Goal: Transaction & Acquisition: Obtain resource

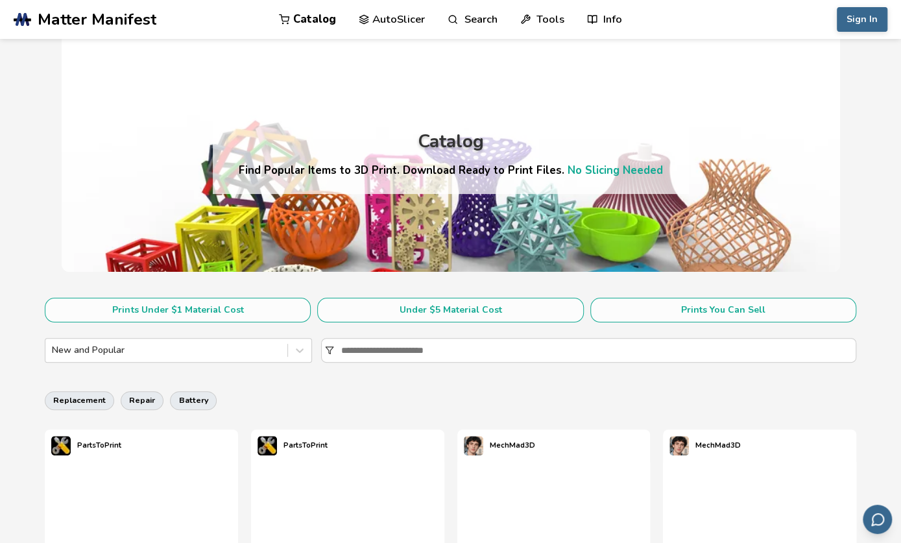
scroll to position [259, 0]
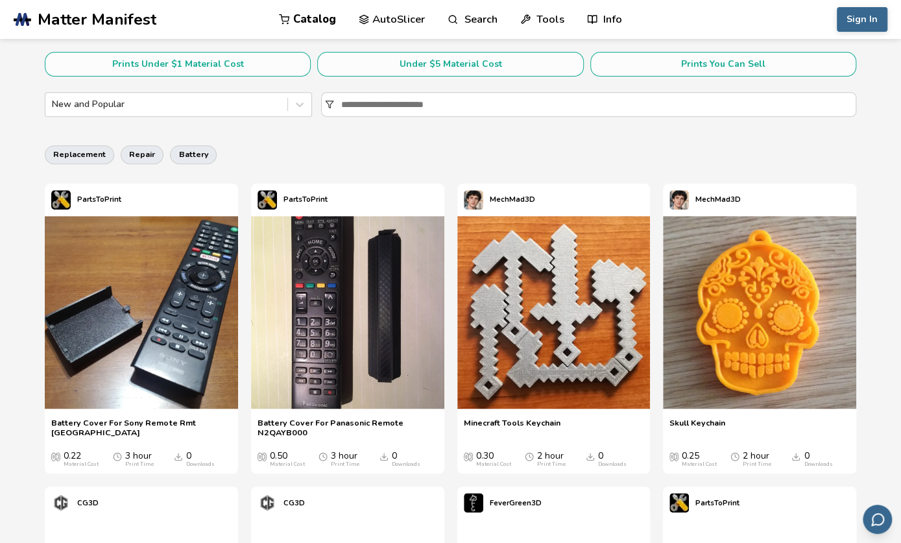
drag, startPoint x: 341, startPoint y: 134, endPoint x: 305, endPoint y: 145, distance: 37.3
click at [300, 146] on div "replacement repair battery" at bounding box center [450, 154] width 811 height 31
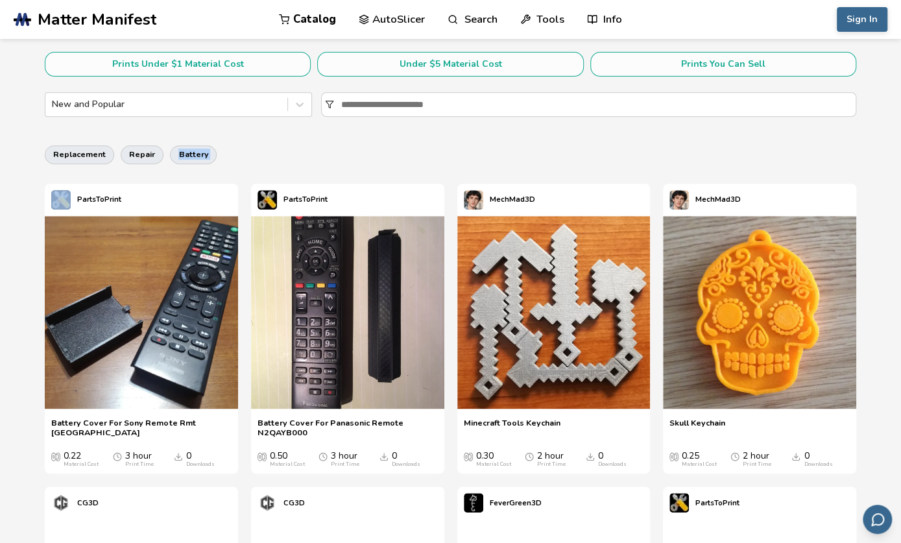
click at [306, 143] on div "replacement repair battery" at bounding box center [450, 154] width 811 height 31
click at [402, 164] on div "replacement repair battery" at bounding box center [450, 154] width 811 height 31
click at [399, 186] on div "PartsToPrint Battery Cover For Panasonic Remote N2QAYB000 Battery Cover For Pan…" at bounding box center [347, 329] width 193 height 290
drag, startPoint x: 411, startPoint y: 169, endPoint x: 413, endPoint y: 163, distance: 6.8
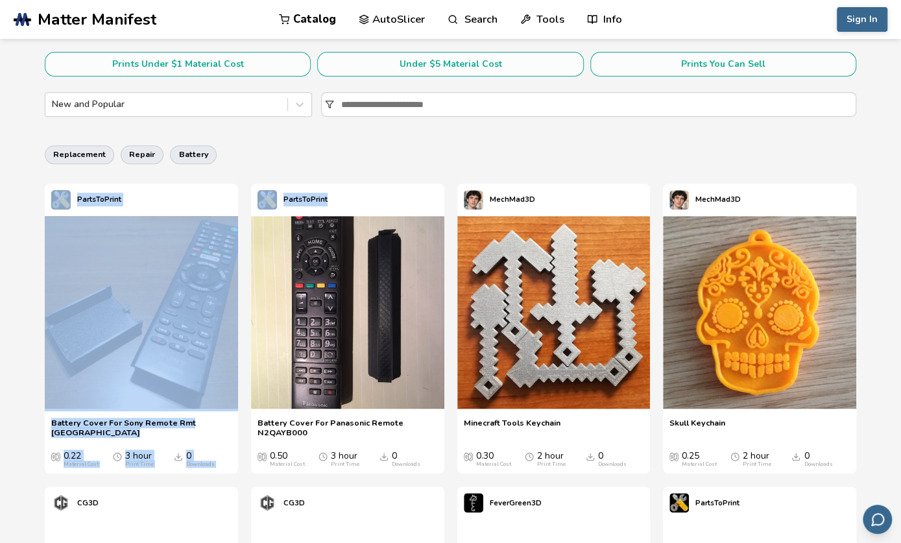
click at [414, 160] on div "replacement repair battery" at bounding box center [450, 154] width 811 height 31
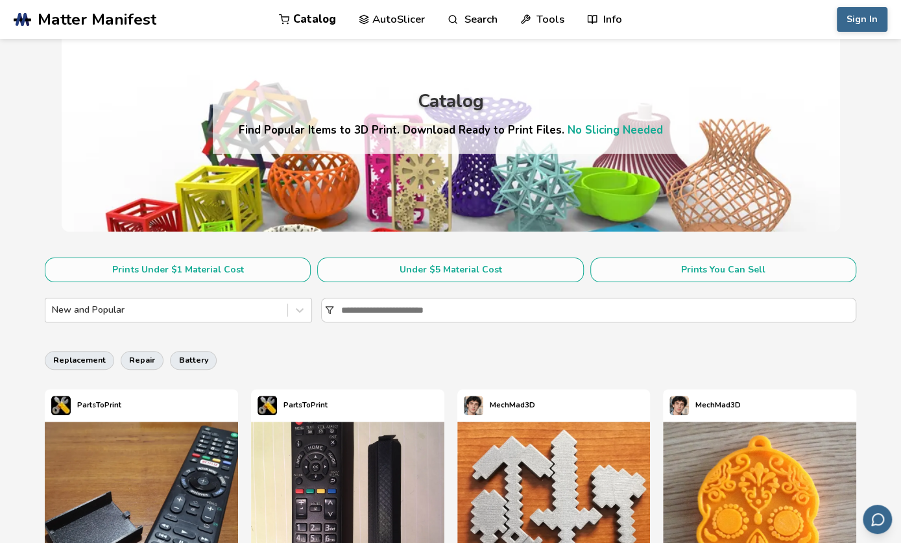
scroll to position [0, 0]
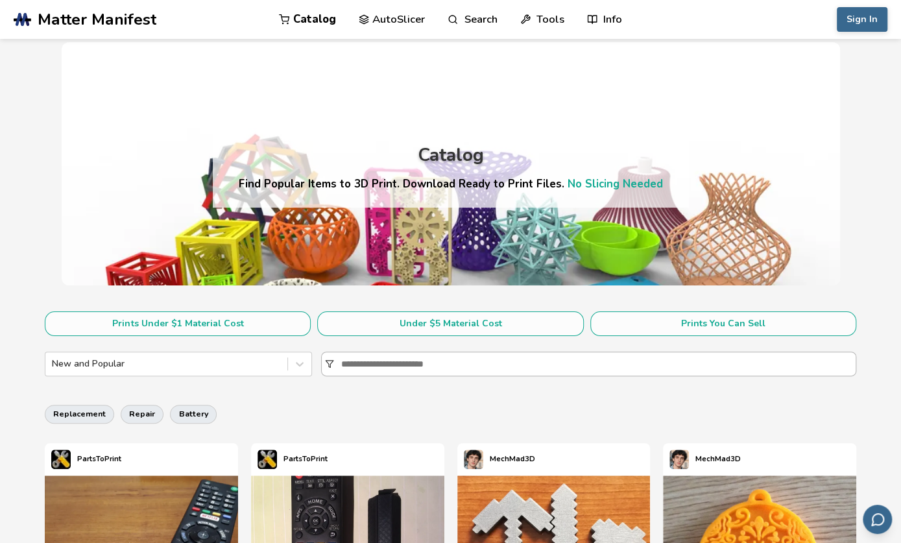
click at [345, 364] on input at bounding box center [597, 363] width 514 height 23
click at [330, 362] on icon at bounding box center [329, 363] width 9 height 9
click at [340, 362] on input at bounding box center [597, 363] width 514 height 23
click at [330, 362] on icon at bounding box center [329, 363] width 9 height 9
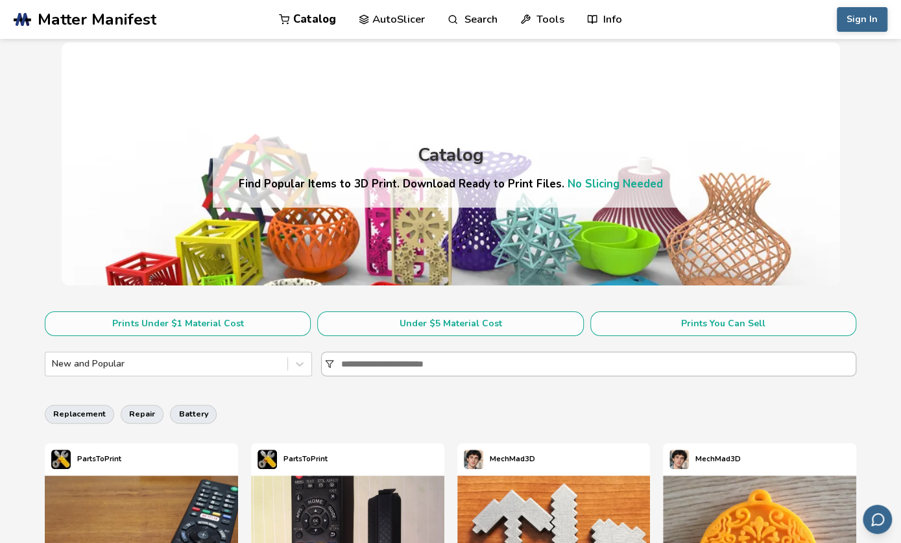
click at [340, 362] on input at bounding box center [597, 363] width 514 height 23
click at [309, 19] on link "Catalog" at bounding box center [307, 19] width 57 height 39
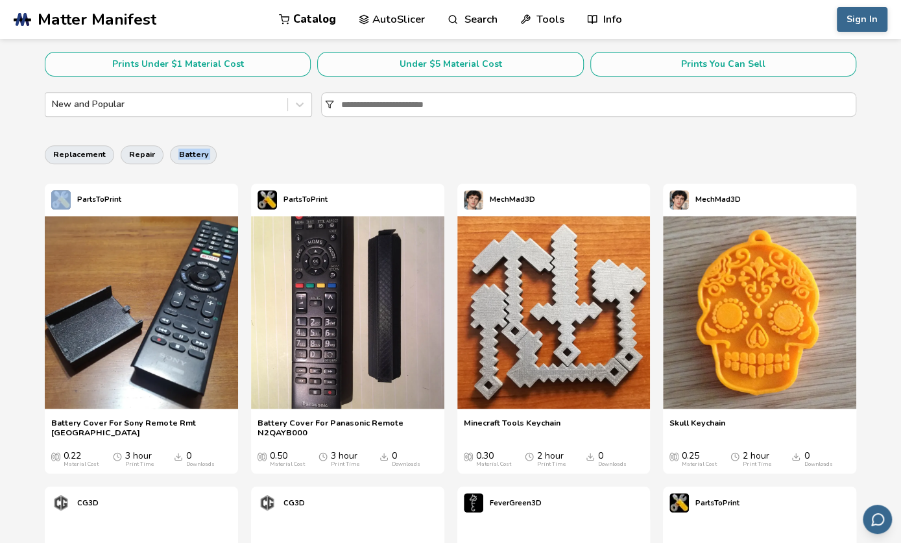
click at [255, 147] on div "replacement repair battery" at bounding box center [450, 154] width 811 height 31
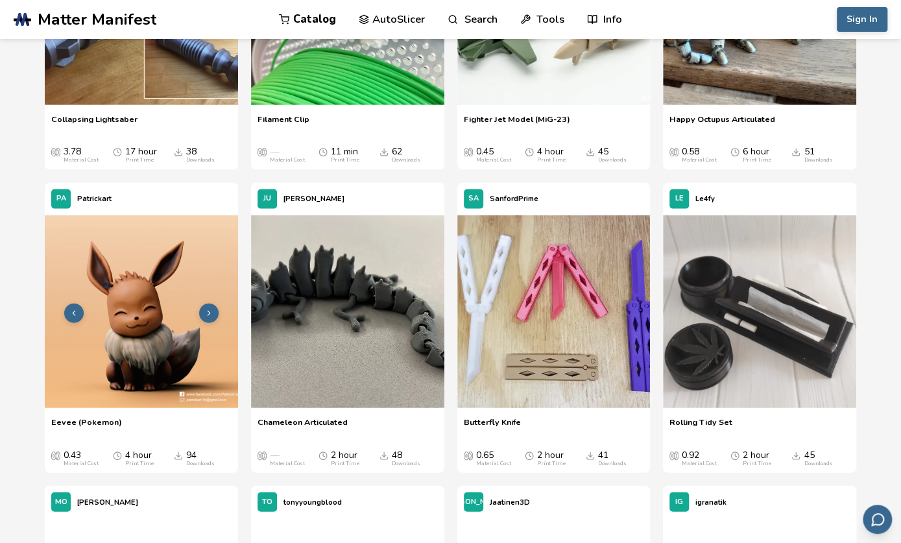
scroll to position [1491, 0]
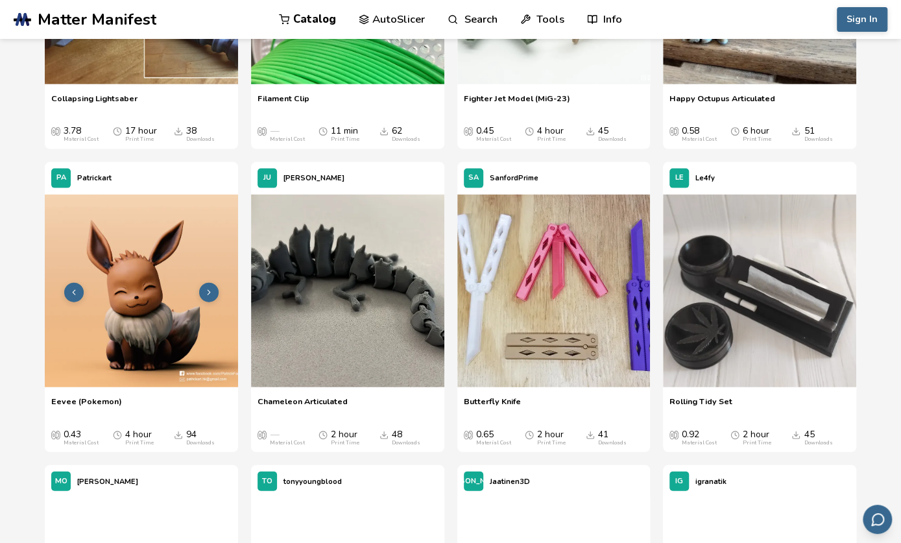
click at [204, 294] on button at bounding box center [208, 292] width 19 height 19
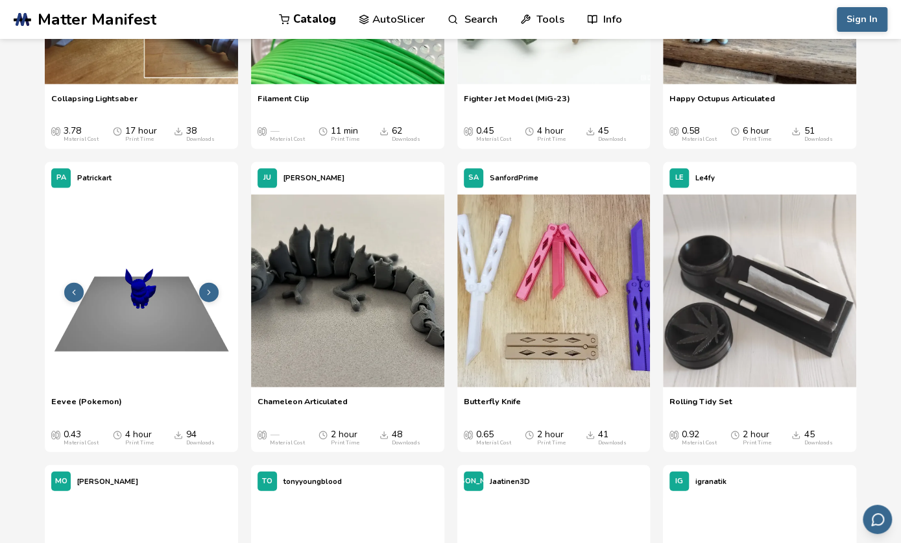
click at [205, 294] on icon at bounding box center [208, 292] width 9 height 9
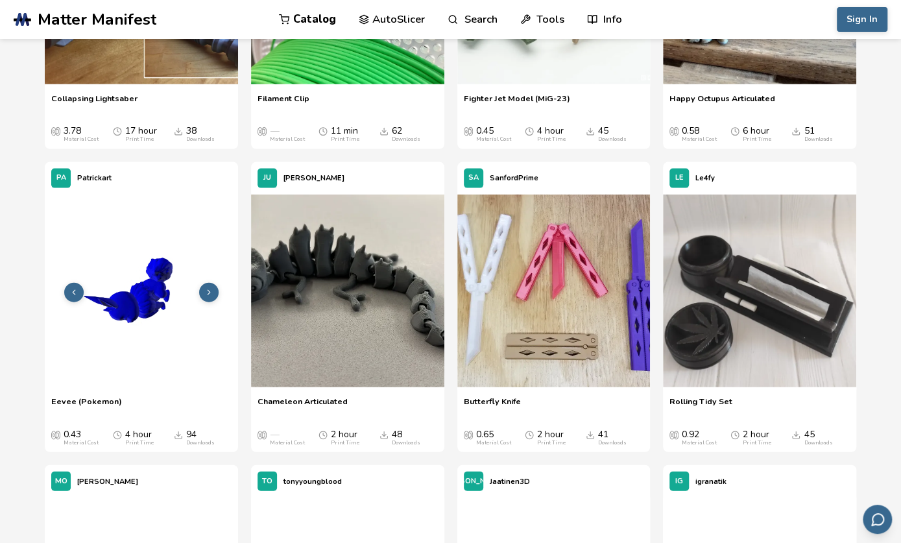
click at [206, 294] on icon at bounding box center [208, 292] width 9 height 9
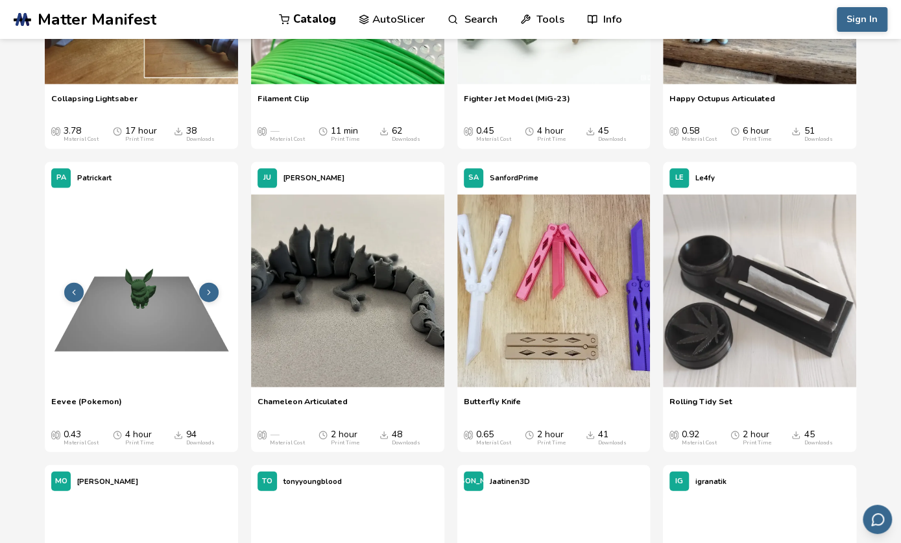
click at [207, 294] on icon at bounding box center [208, 292] width 9 height 9
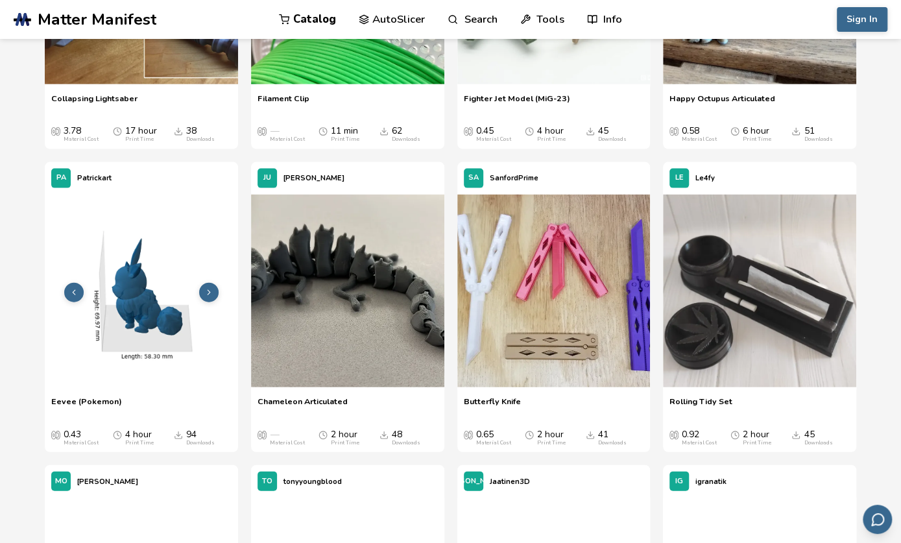
click at [207, 294] on icon at bounding box center [208, 292] width 9 height 9
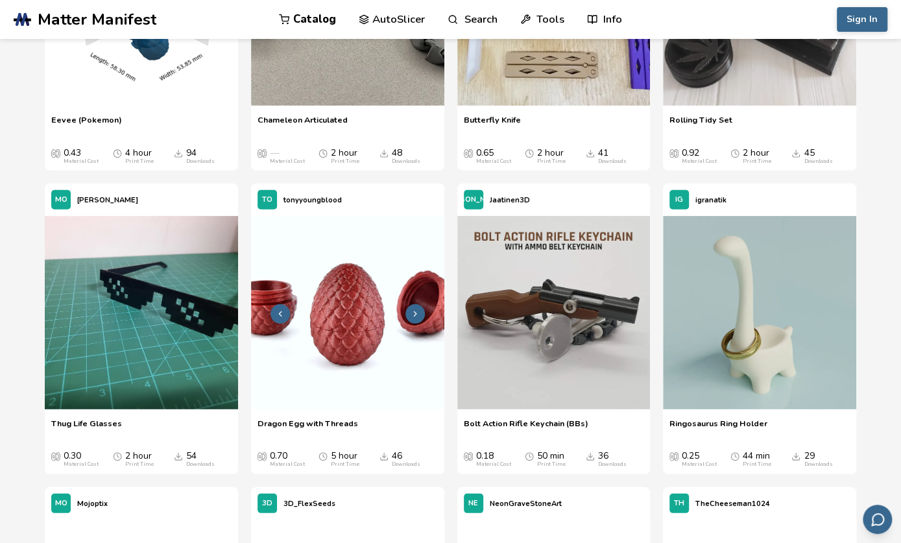
scroll to position [1816, 0]
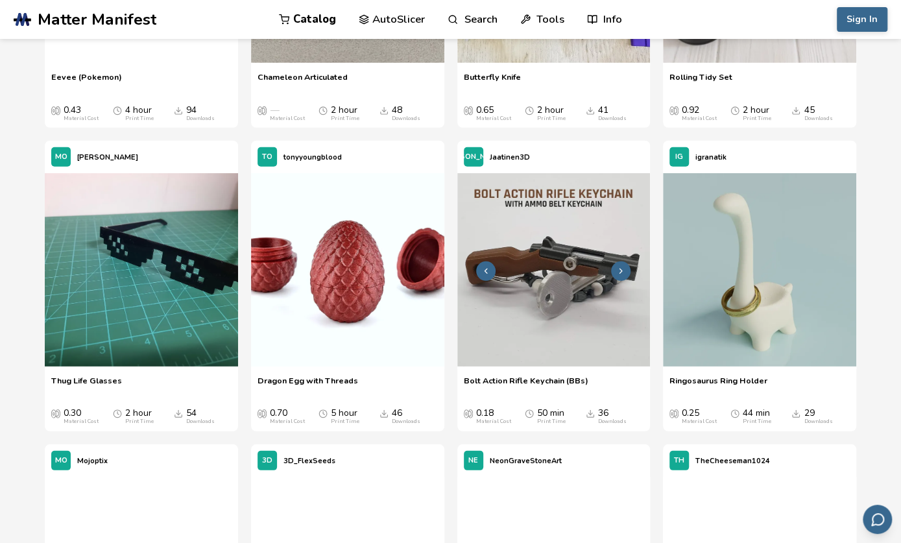
click at [620, 271] on icon at bounding box center [620, 270] width 9 height 9
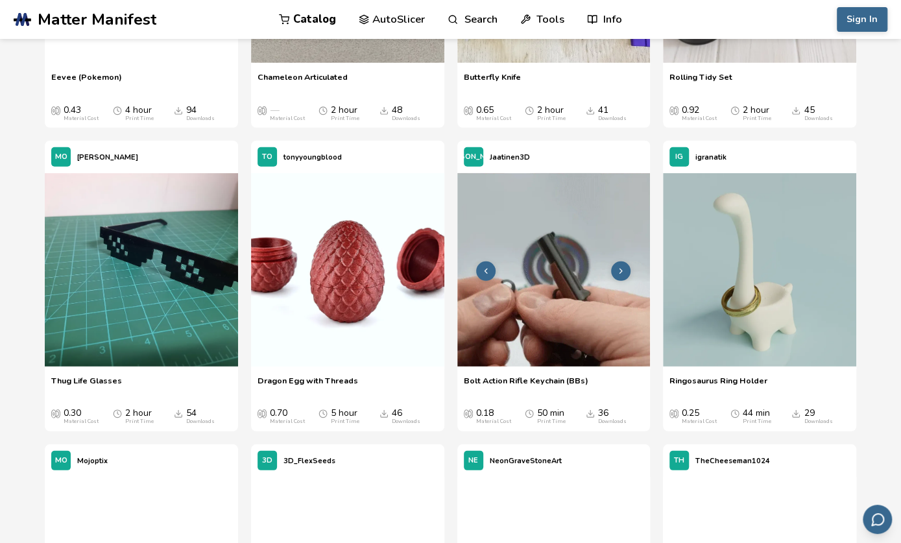
click at [625, 270] on button at bounding box center [620, 270] width 19 height 19
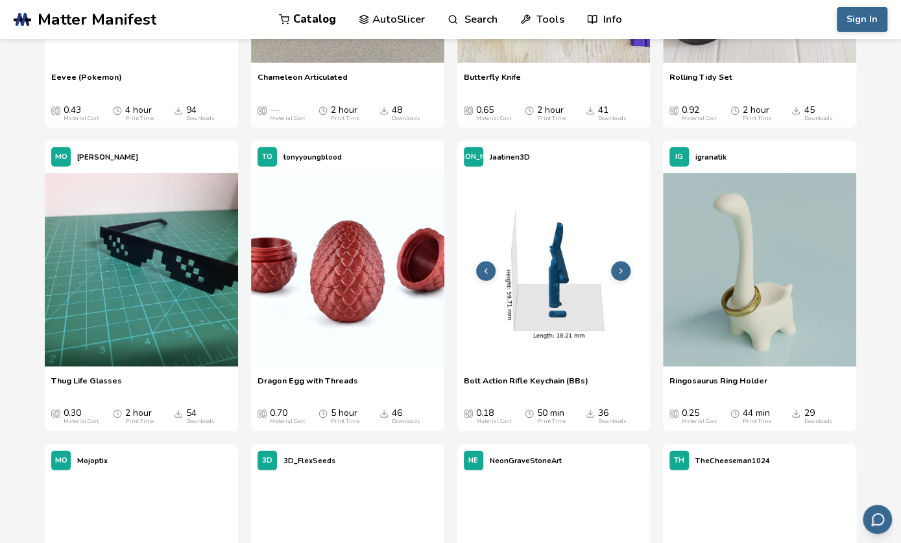
click at [626, 268] on button at bounding box center [620, 270] width 19 height 19
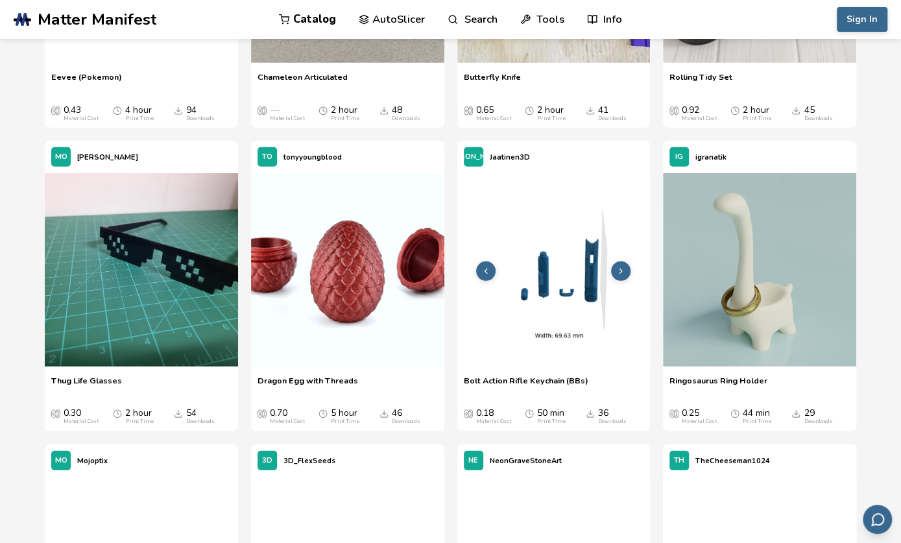
click at [626, 268] on button at bounding box center [620, 270] width 19 height 19
click at [627, 268] on button at bounding box center [620, 270] width 19 height 19
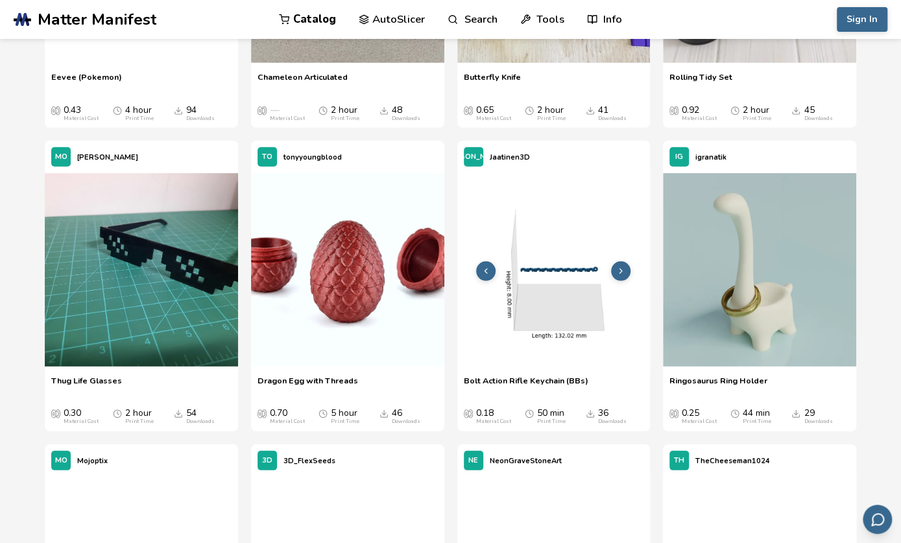
click at [629, 269] on button at bounding box center [620, 270] width 19 height 19
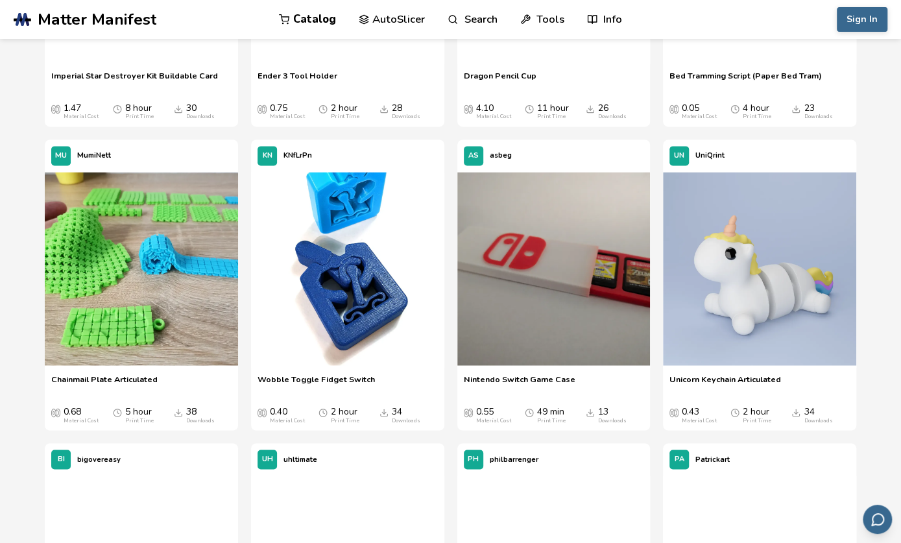
scroll to position [3696, 0]
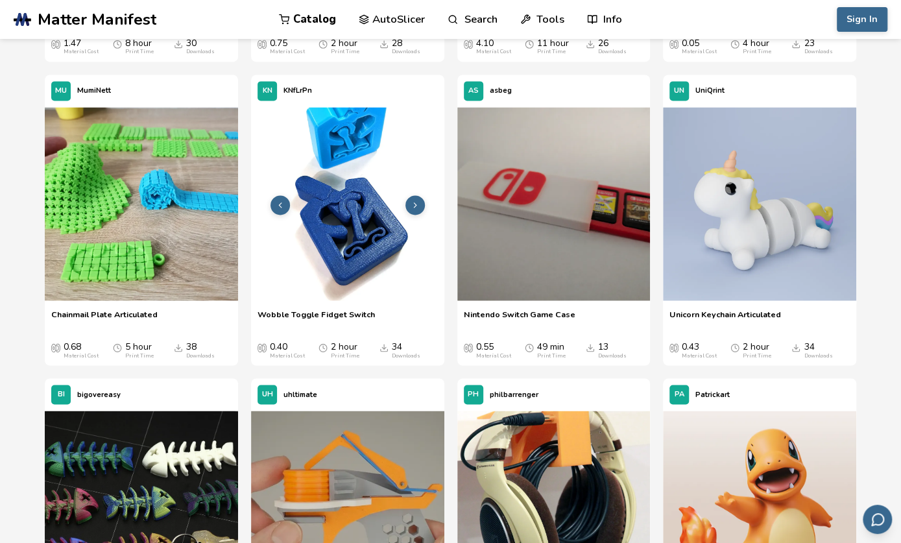
click at [355, 215] on img at bounding box center [347, 203] width 193 height 193
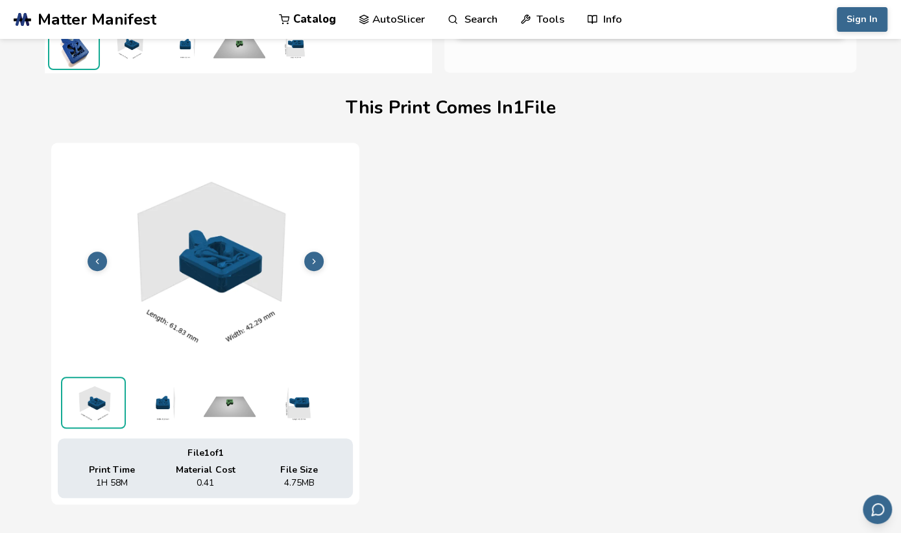
scroll to position [454, 0]
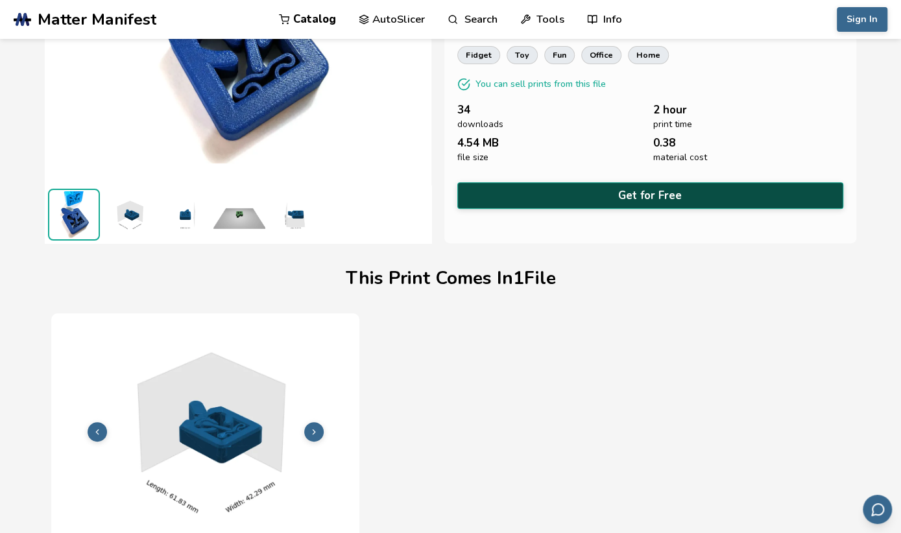
click at [562, 187] on button "Get for Free" at bounding box center [650, 195] width 386 height 27
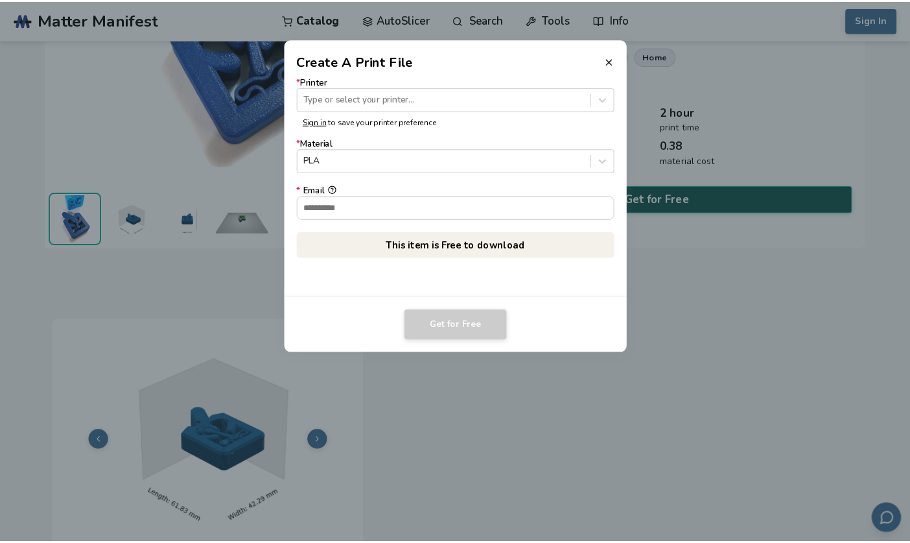
scroll to position [193, 0]
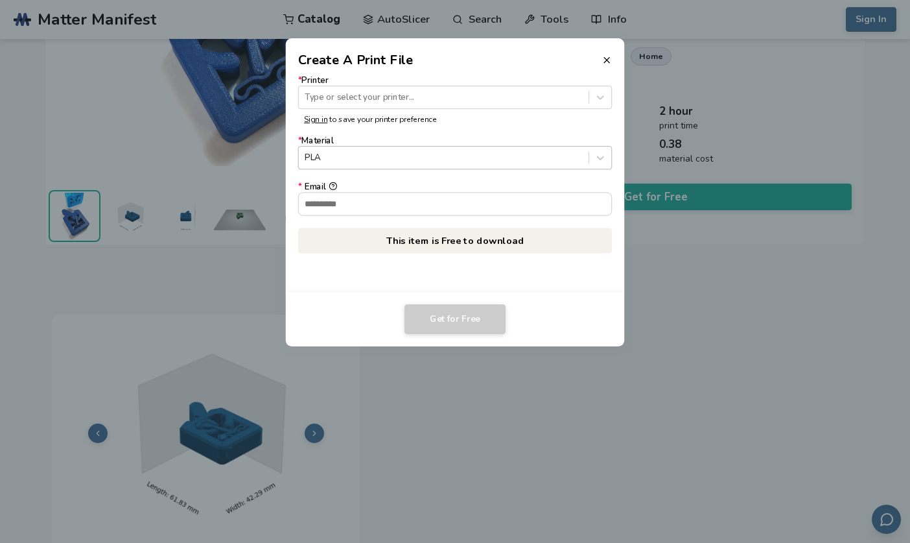
click at [388, 163] on div at bounding box center [444, 158] width 278 height 12
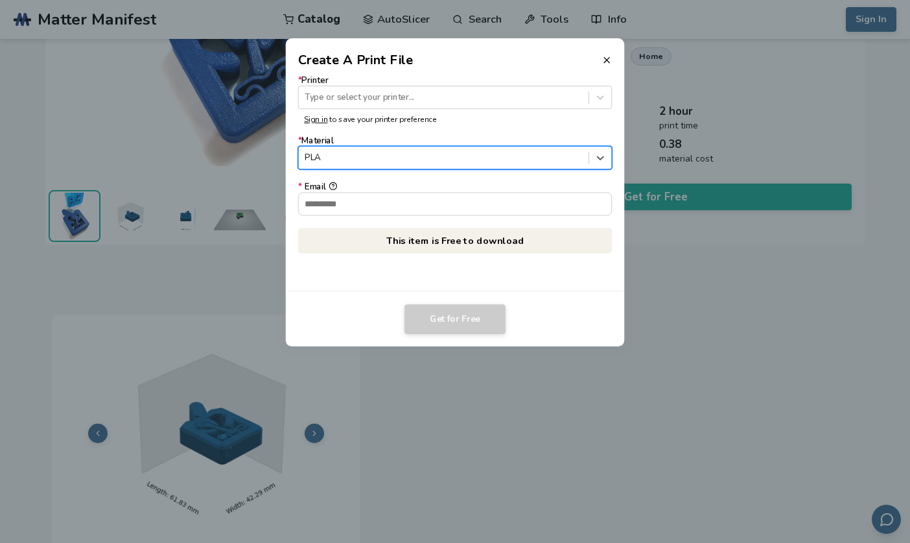
click at [388, 163] on div at bounding box center [444, 158] width 278 height 12
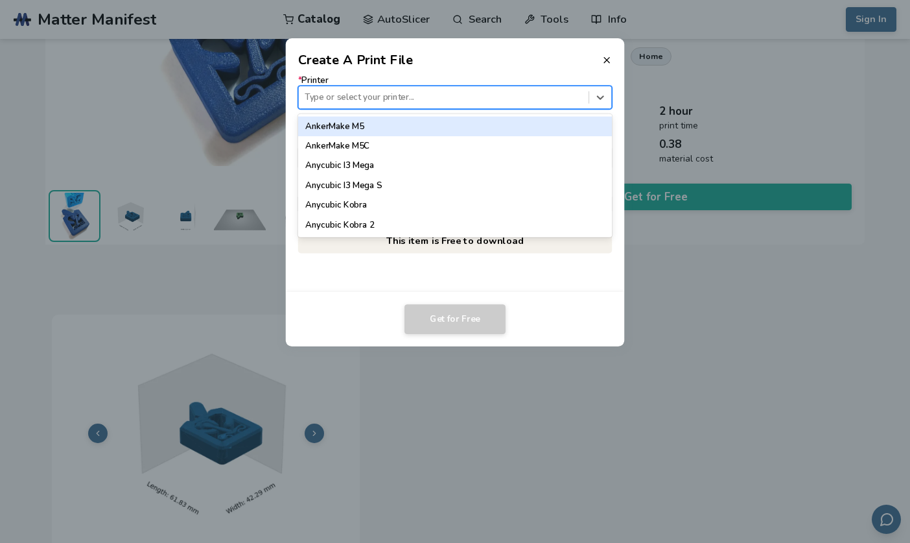
click at [427, 91] on div at bounding box center [444, 97] width 278 height 12
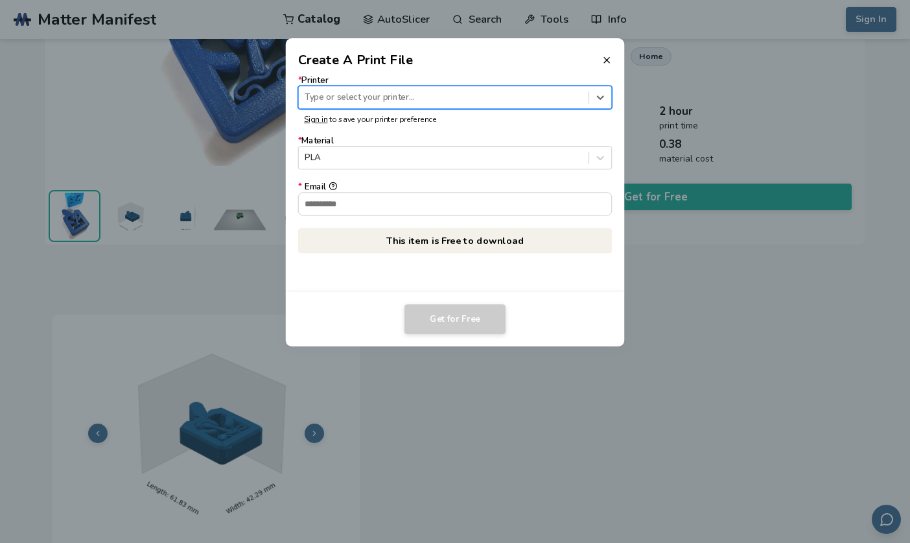
click at [427, 91] on div at bounding box center [444, 97] width 278 height 12
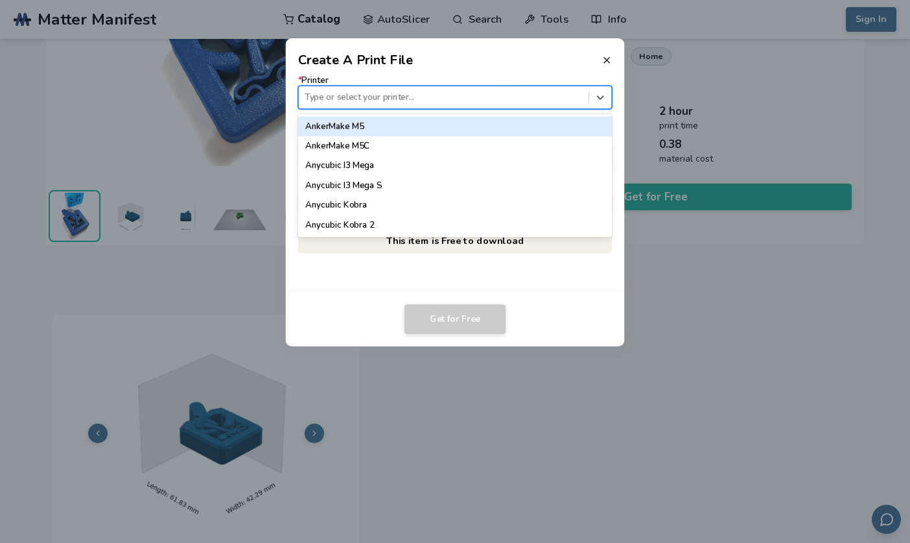
click at [427, 91] on div at bounding box center [444, 97] width 278 height 12
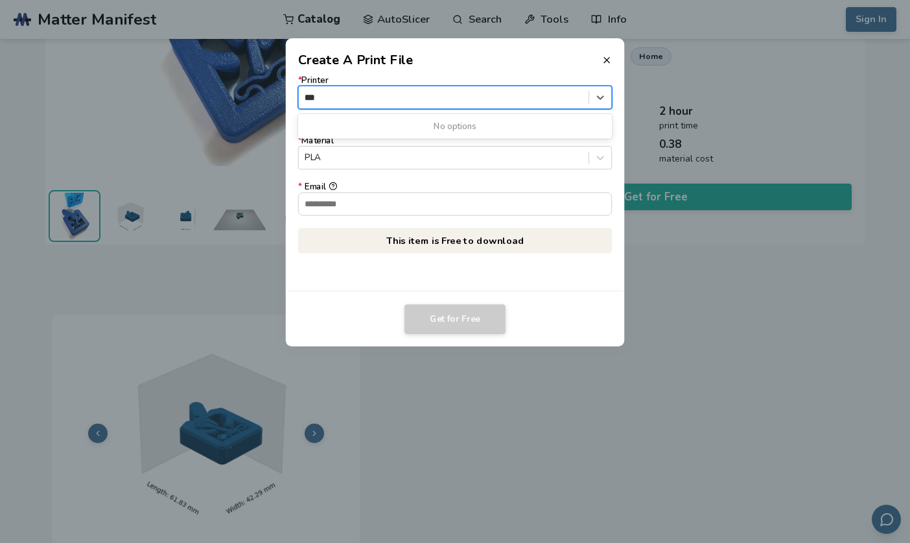
click at [434, 117] on div "No options" at bounding box center [455, 125] width 314 height 19
click at [436, 118] on div "No options" at bounding box center [455, 125] width 314 height 19
drag, startPoint x: 444, startPoint y: 119, endPoint x: 524, endPoint y: 104, distance: 81.8
click at [519, 107] on div "0 results available for search term fls. Use Up and Down to choose options, pre…" at bounding box center [455, 97] width 314 height 23
type input "***"
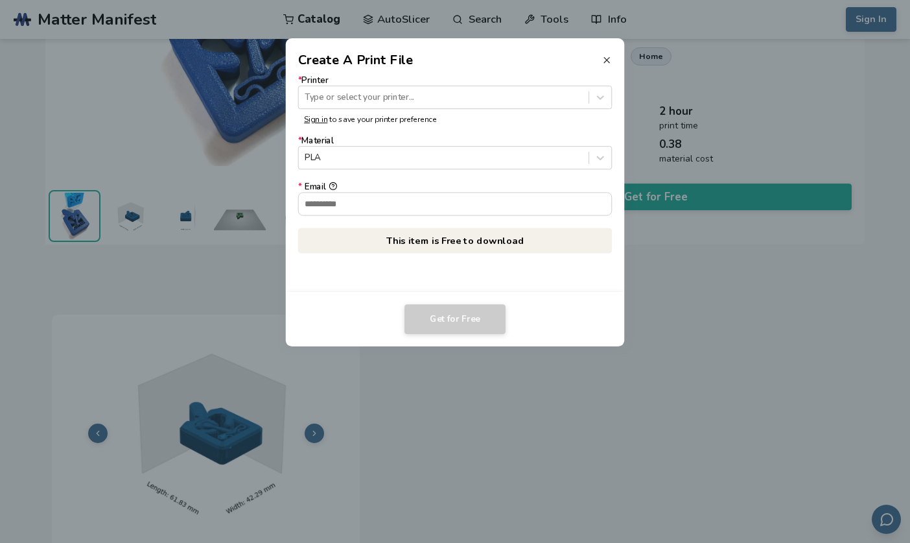
click at [606, 55] on icon at bounding box center [607, 60] width 10 height 10
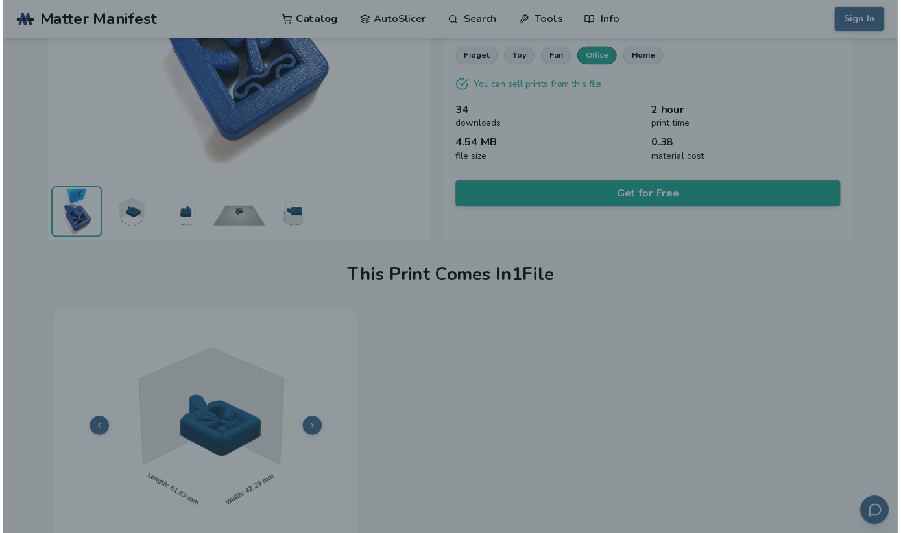
scroll to position [195, 0]
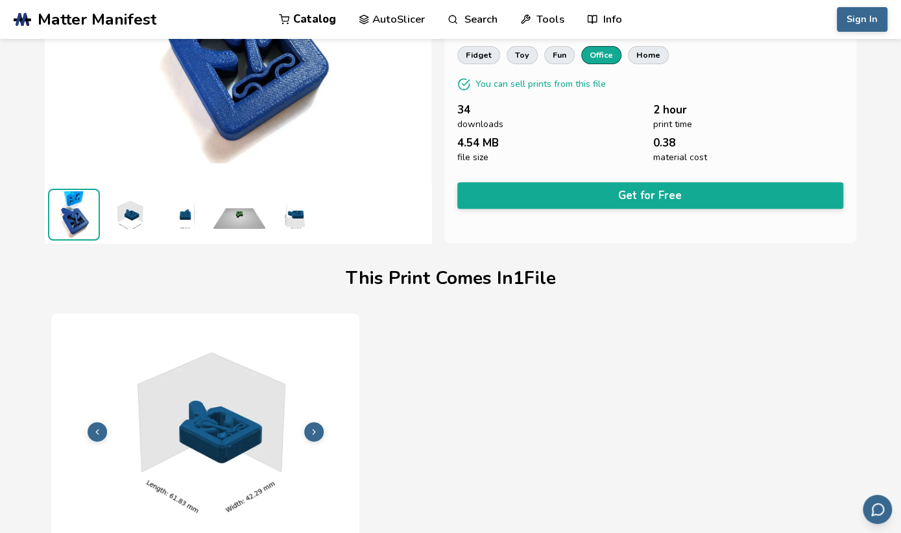
click at [607, 55] on link "office" at bounding box center [601, 55] width 40 height 18
drag, startPoint x: 305, startPoint y: 287, endPoint x: 318, endPoint y: 295, distance: 15.1
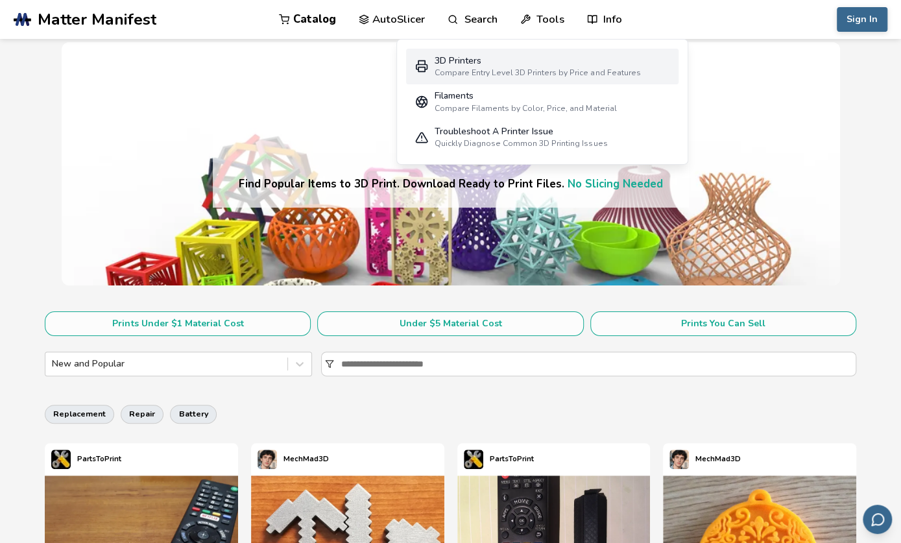
click at [507, 64] on div "3D Printers" at bounding box center [537, 61] width 206 height 10
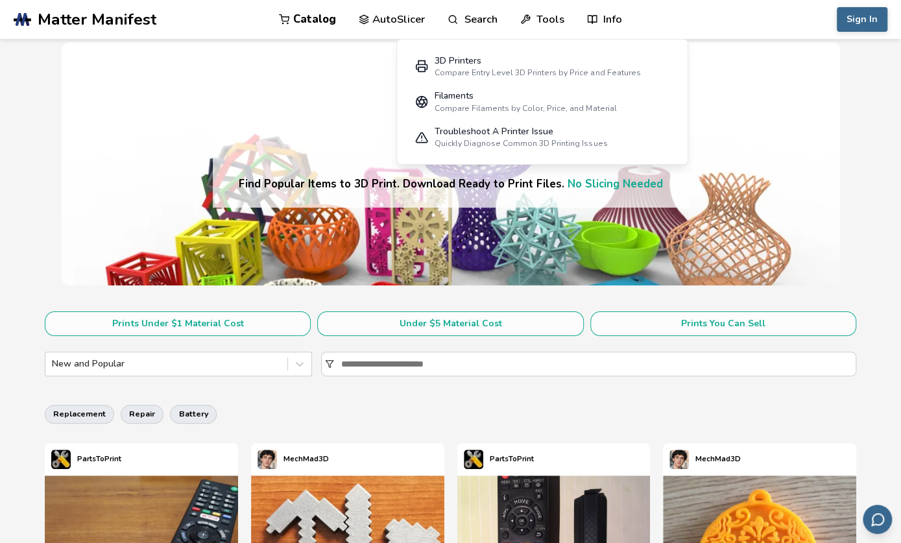
select select "**********"
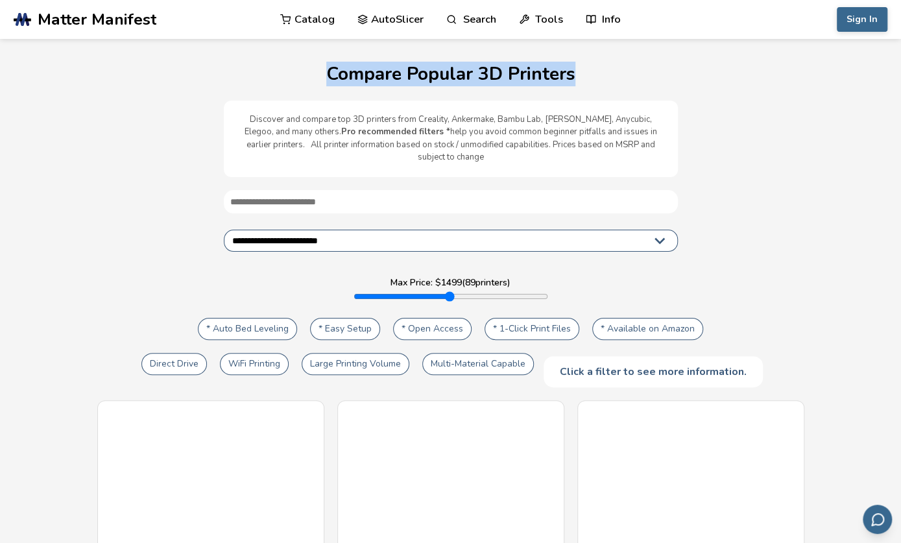
drag, startPoint x: 507, startPoint y: 64, endPoint x: 515, endPoint y: 61, distance: 8.2
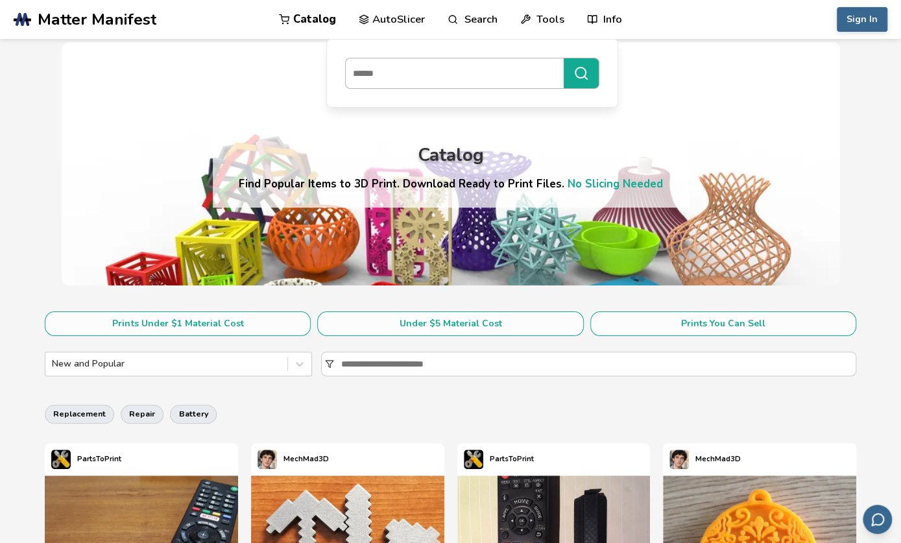
click at [440, 80] on input at bounding box center [451, 73] width 211 height 23
type input "*****"
click at [563, 58] on button "*****" at bounding box center [580, 73] width 35 height 30
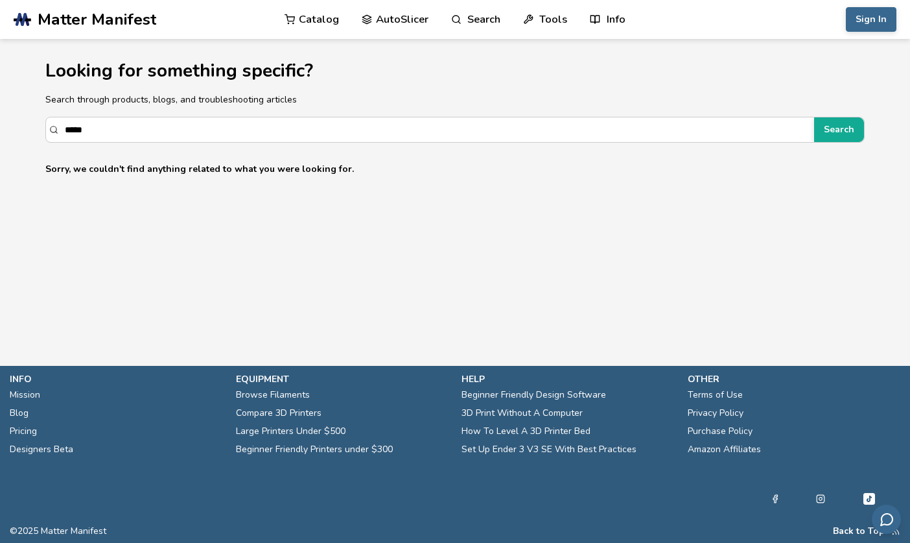
drag, startPoint x: 379, startPoint y: 321, endPoint x: 364, endPoint y: 317, distance: 15.4
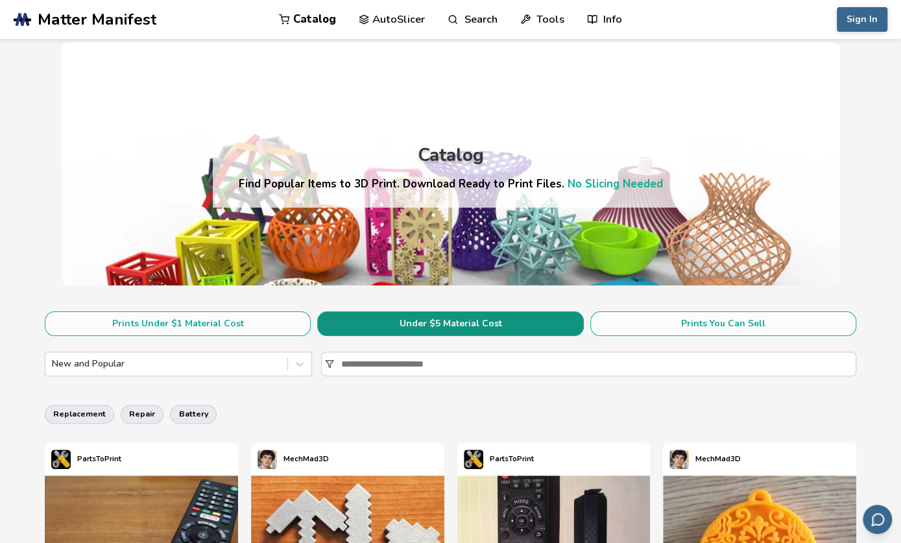
drag, startPoint x: 359, startPoint y: 306, endPoint x: 335, endPoint y: 313, distance: 25.5
drag, startPoint x: 337, startPoint y: 317, endPoint x: 353, endPoint y: 314, distance: 15.9
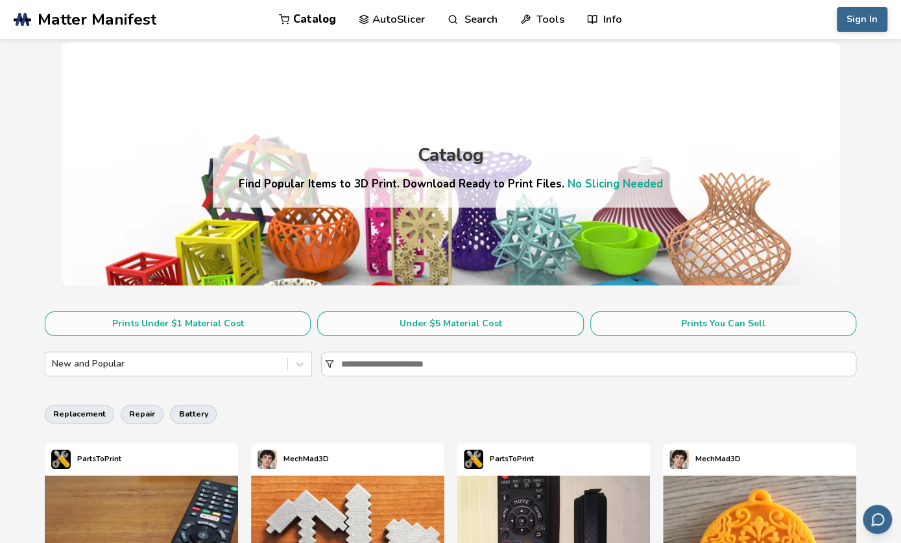
drag, startPoint x: 343, startPoint y: 308, endPoint x: 346, endPoint y: 299, distance: 9.6
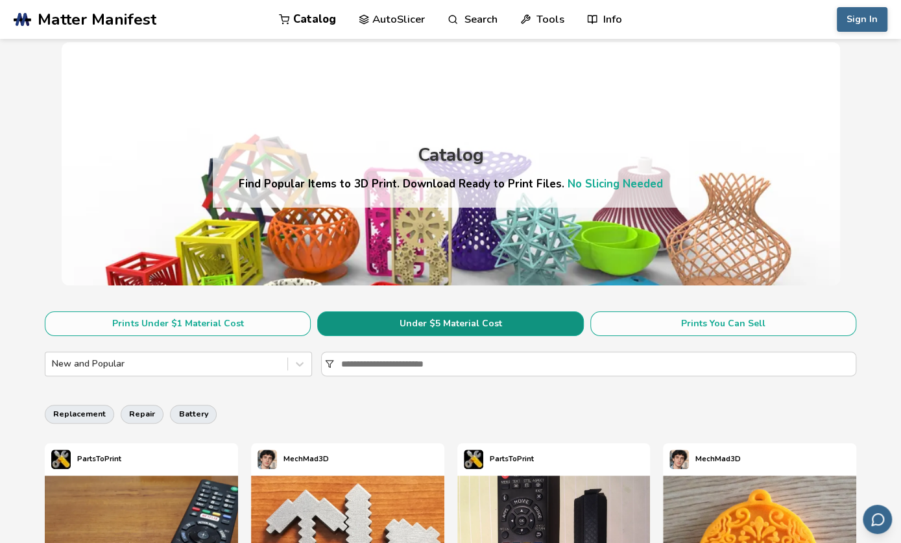
drag, startPoint x: 346, startPoint y: 299, endPoint x: 384, endPoint y: 314, distance: 40.7
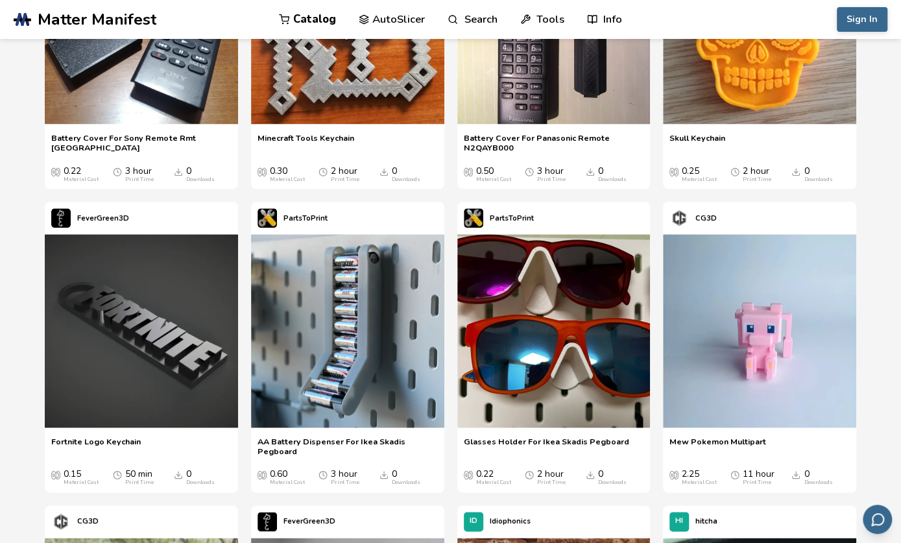
scroll to position [584, 0]
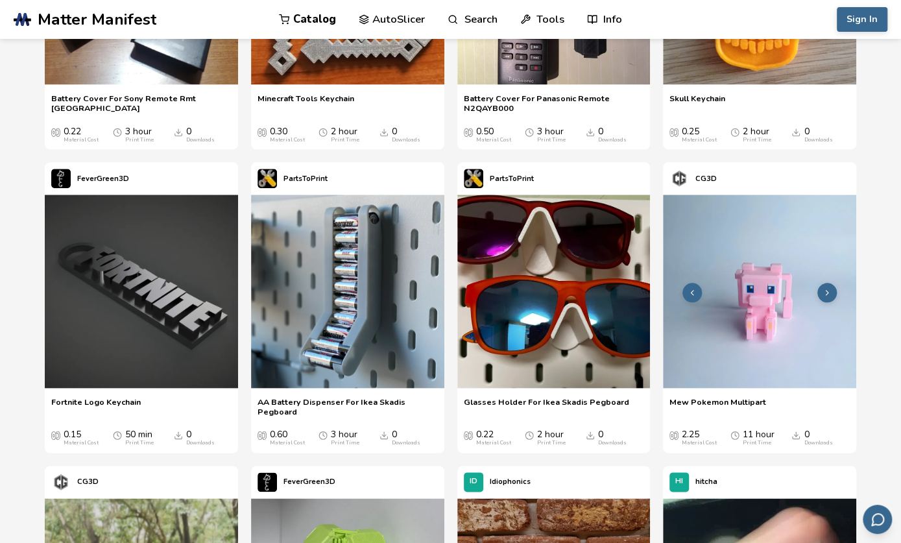
click at [829, 288] on icon at bounding box center [826, 292] width 9 height 9
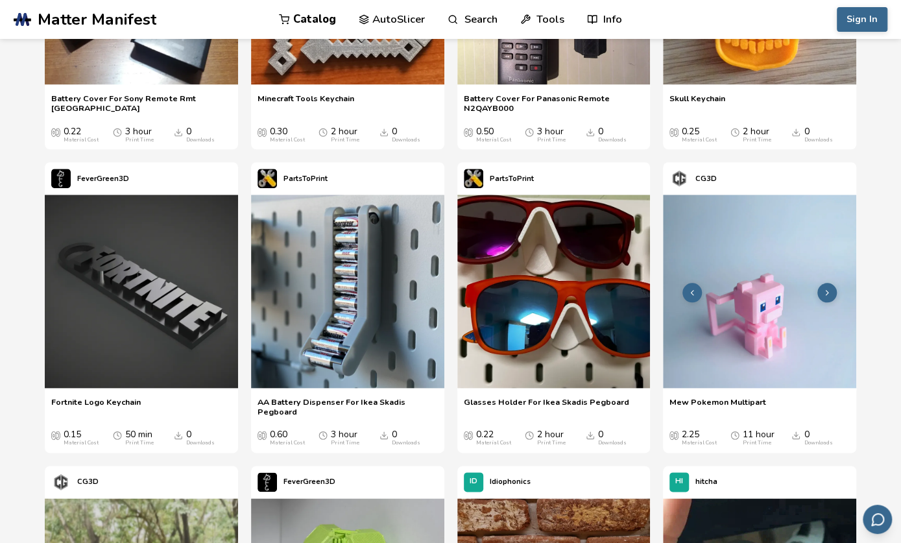
click at [832, 289] on button at bounding box center [826, 292] width 19 height 19
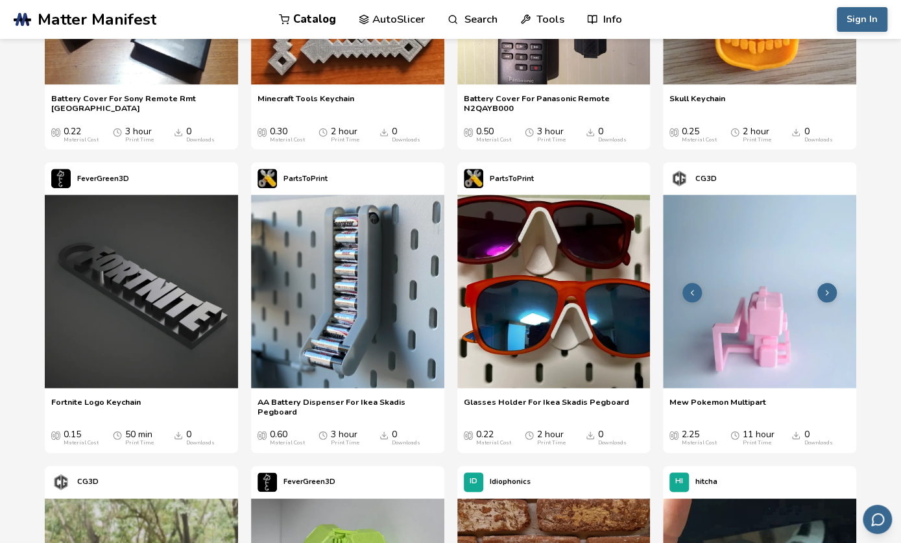
click at [832, 289] on button at bounding box center [826, 292] width 19 height 19
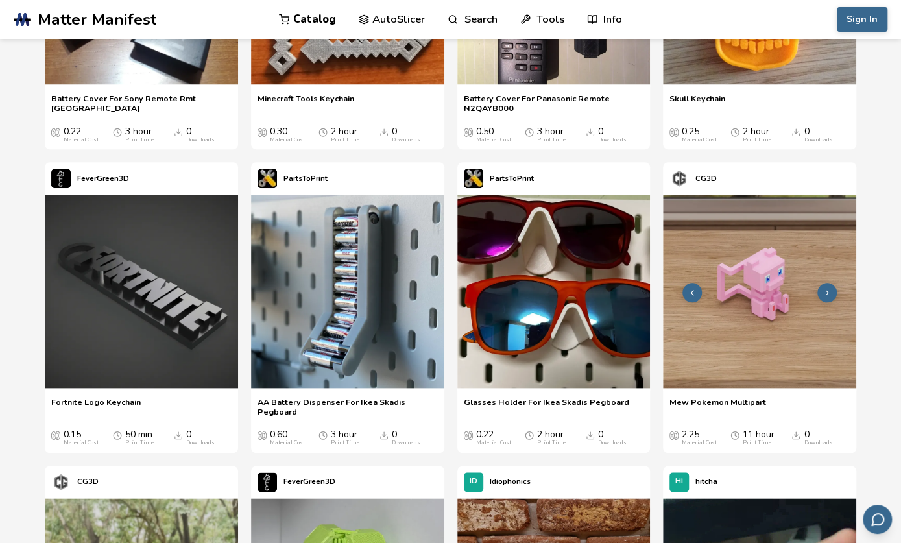
click at [832, 289] on button at bounding box center [826, 292] width 19 height 19
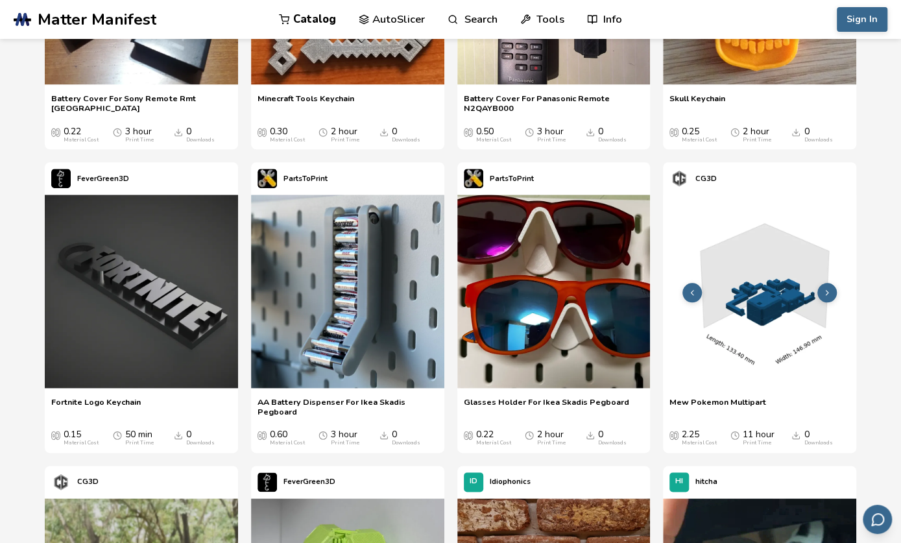
click at [835, 291] on button at bounding box center [826, 292] width 19 height 19
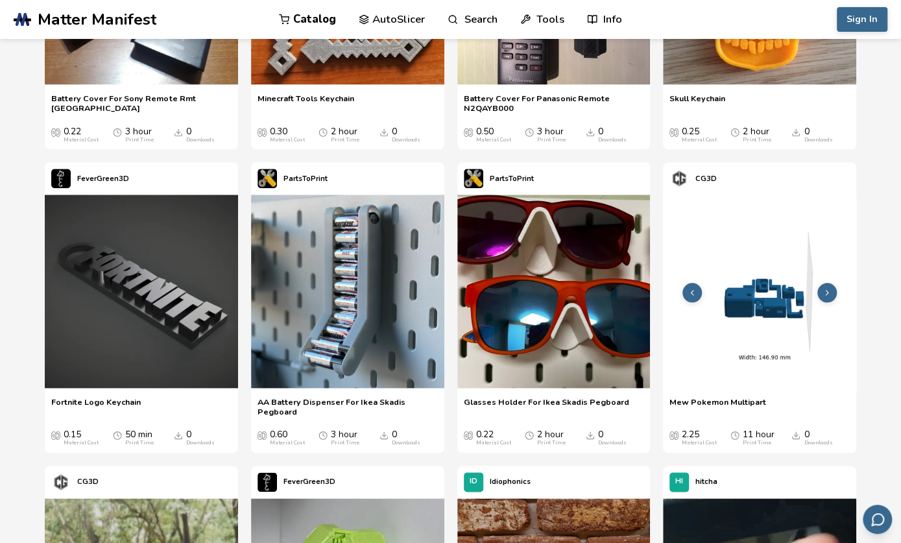
click at [838, 294] on img at bounding box center [759, 291] width 193 height 193
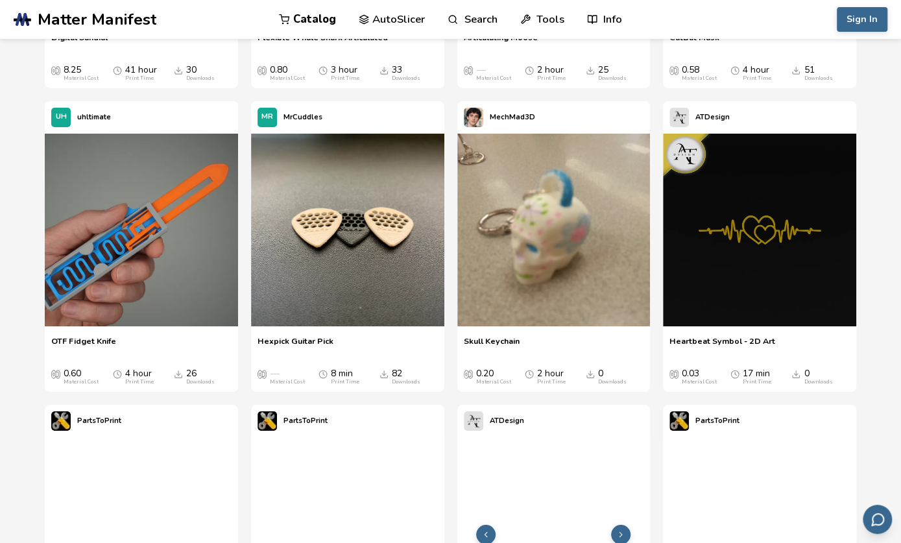
scroll to position [2522, 0]
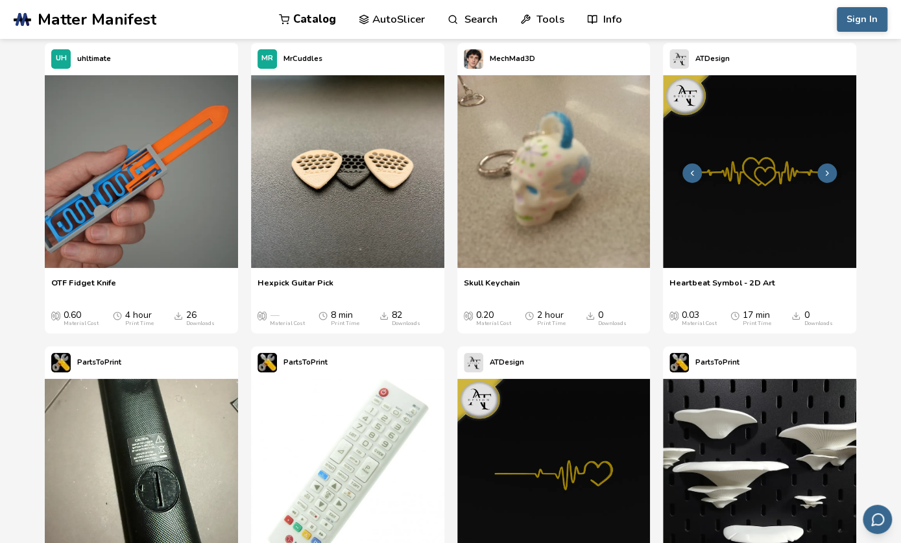
click at [829, 172] on button at bounding box center [826, 172] width 19 height 19
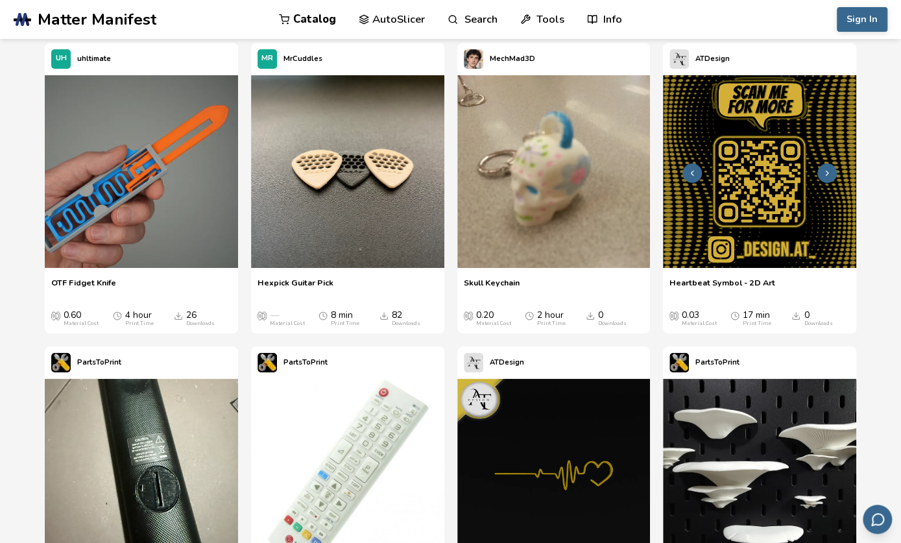
click at [829, 172] on button at bounding box center [826, 172] width 19 height 19
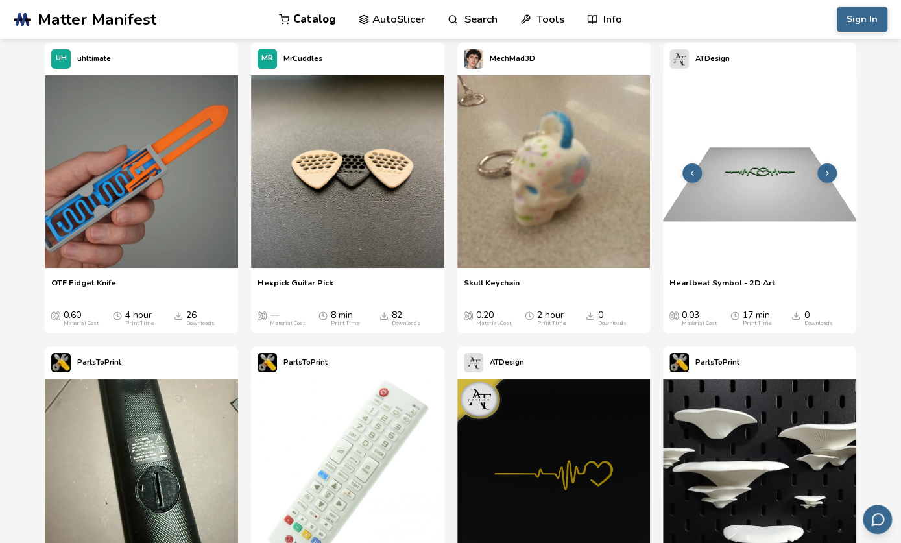
click at [827, 171] on polyline at bounding box center [826, 173] width 3 height 5
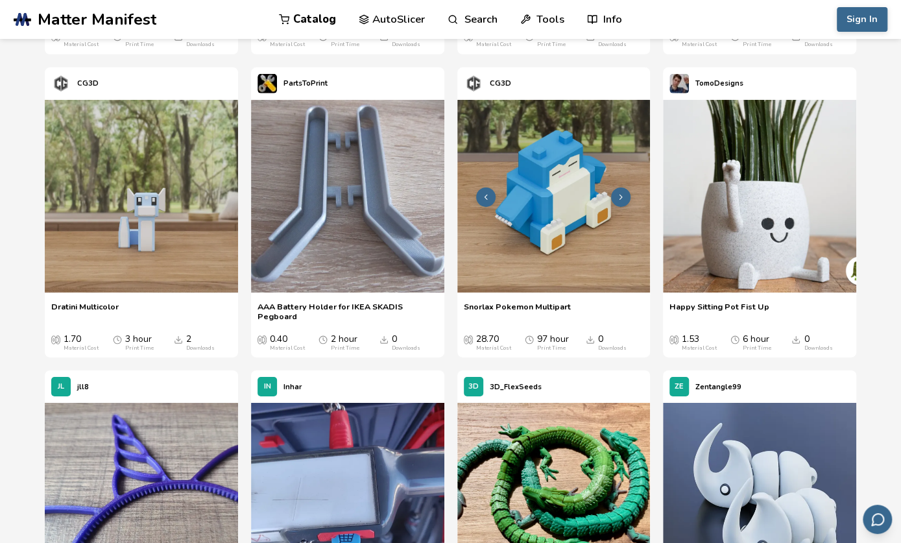
scroll to position [4986, 0]
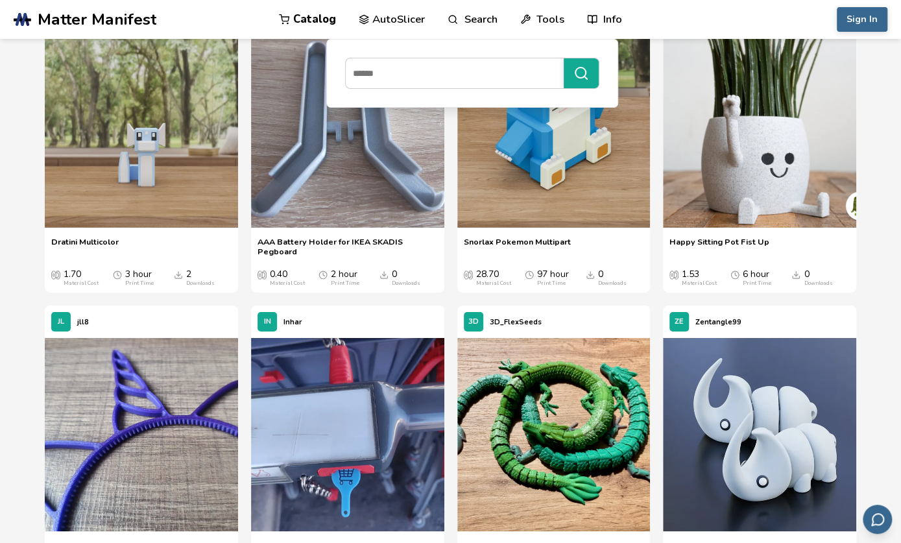
click at [471, 12] on link "Search" at bounding box center [471, 19] width 49 height 39
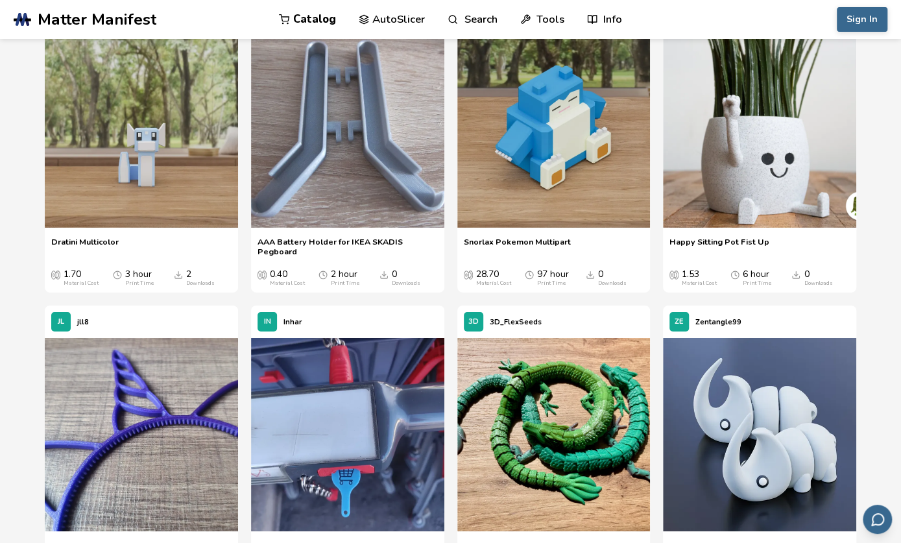
click at [476, 18] on link "Search" at bounding box center [471, 19] width 49 height 39
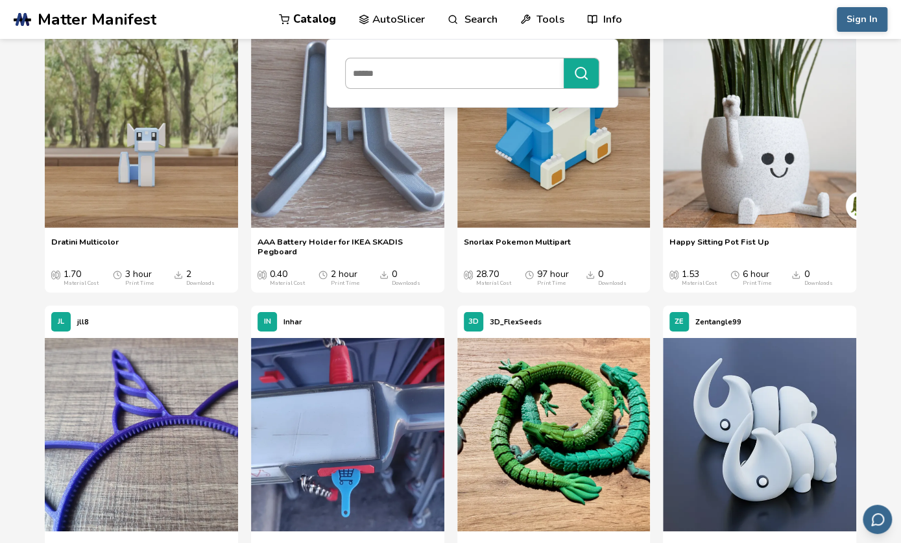
click at [456, 67] on input at bounding box center [451, 73] width 211 height 23
type input "**********"
click at [563, 58] on button "**********" at bounding box center [580, 73] width 35 height 30
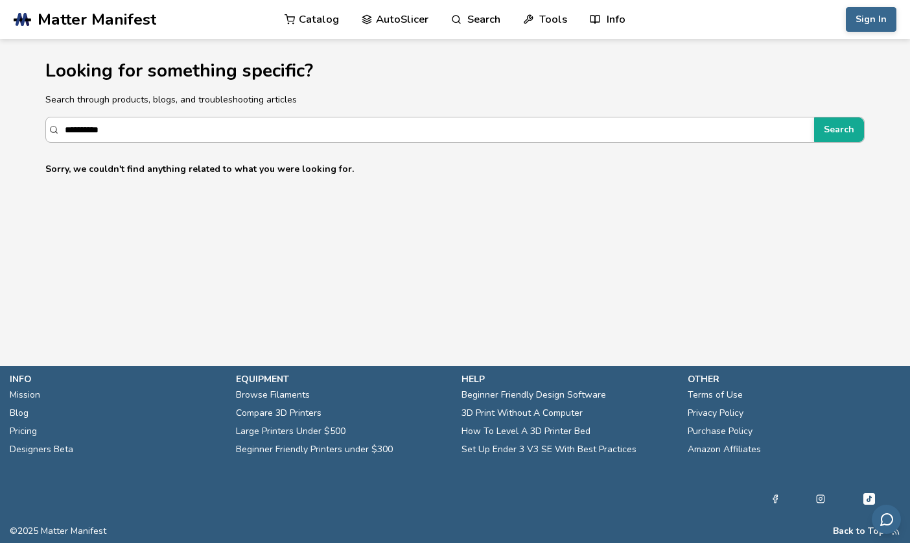
click at [104, 136] on input "**********" at bounding box center [436, 129] width 743 height 23
click at [104, 134] on input "**********" at bounding box center [436, 129] width 743 height 23
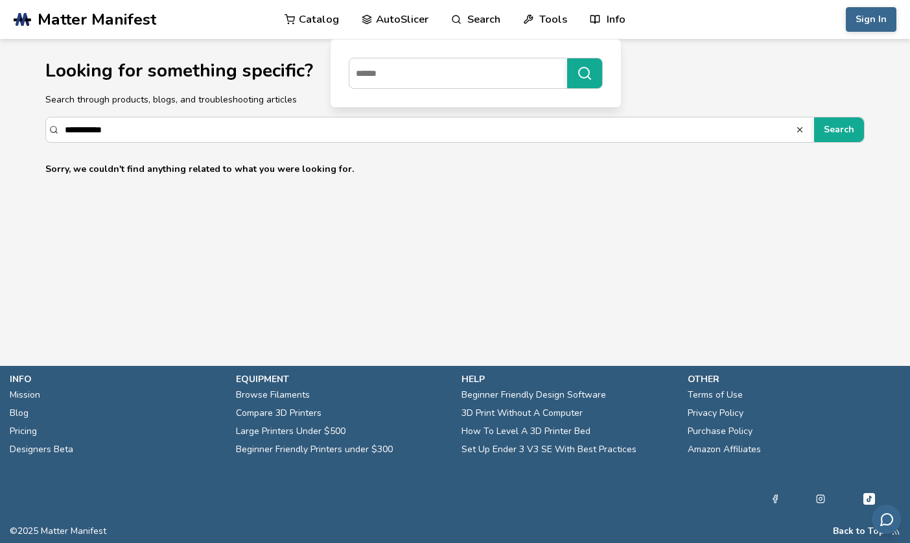
type input "**********"
click at [315, 16] on link "Catalog" at bounding box center [312, 19] width 54 height 39
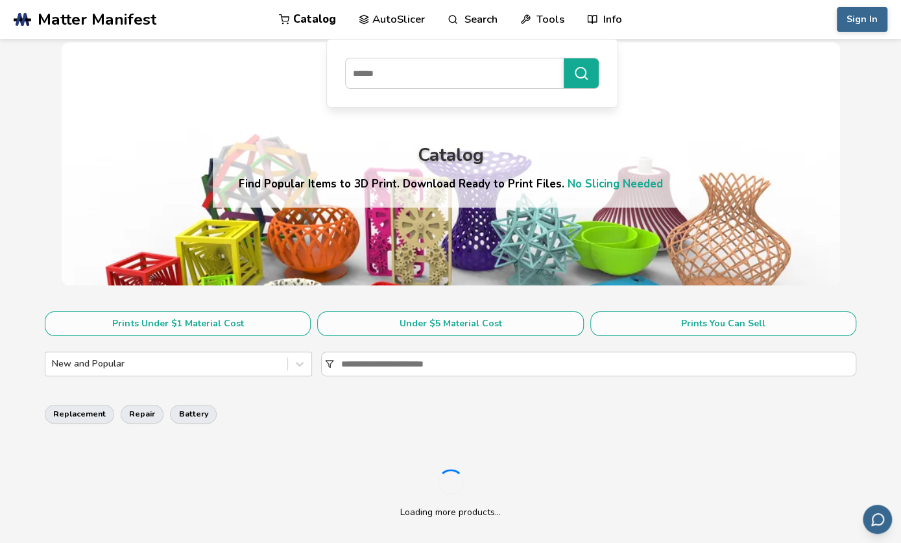
drag, startPoint x: 315, startPoint y: 16, endPoint x: 324, endPoint y: 14, distance: 8.7
click at [324, 14] on link "Catalog" at bounding box center [307, 19] width 57 height 39
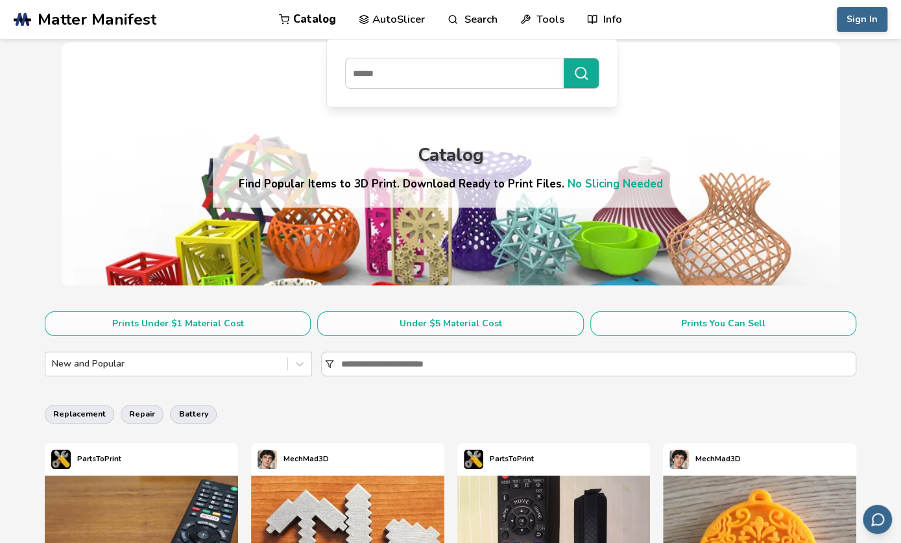
click at [99, 278] on div "Catalog Find Popular Items to 3D Print. Download Ready to Print Files. No Slici…" at bounding box center [451, 163] width 778 height 243
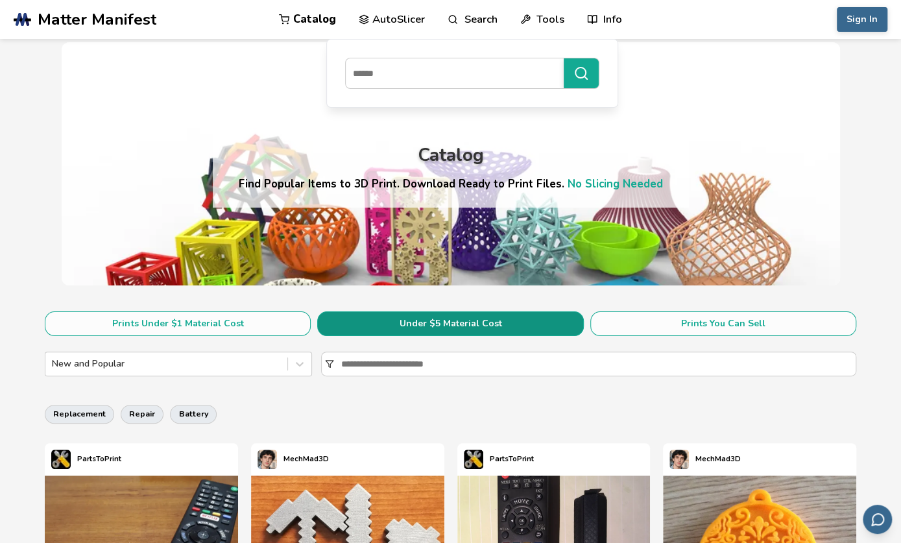
drag, startPoint x: 100, startPoint y: 279, endPoint x: 460, endPoint y: 319, distance: 362.7
click at [117, 285] on div "Catalog Find Popular Items to 3D Print. Download Ready to Print Files. No Slici…" at bounding box center [451, 163] width 778 height 243
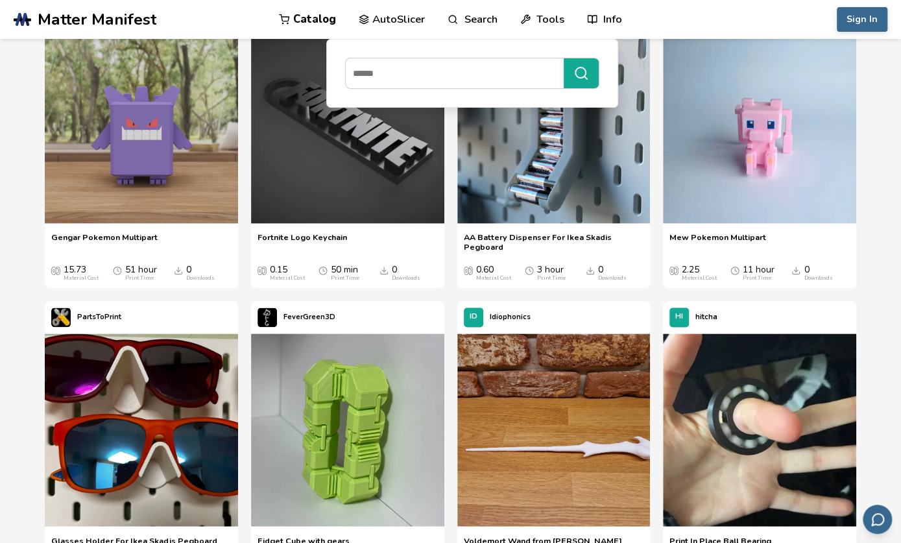
scroll to position [1102, 0]
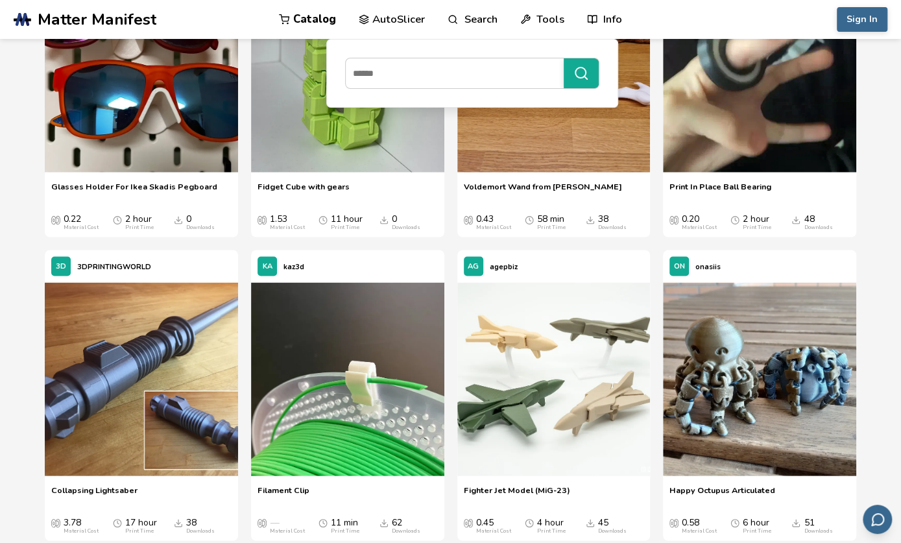
click at [13, 291] on section "Prints Under $1 Material Cost Under $5 Material Cost Prints You Can Sell New an…" at bounding box center [450, 518] width 901 height 2664
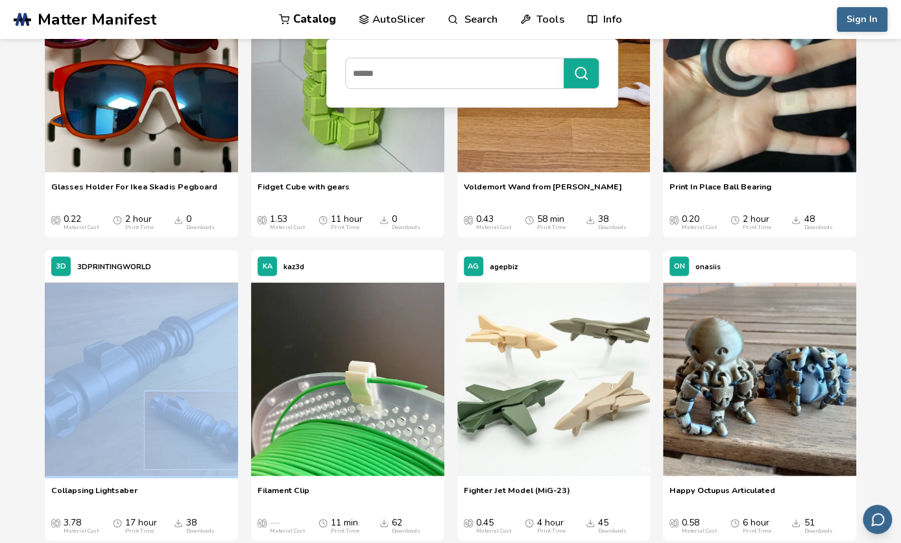
click at [13, 291] on section "Prints Under $1 Material Cost Under $5 Material Cost Prints You Can Sell New an…" at bounding box center [450, 518] width 901 height 2664
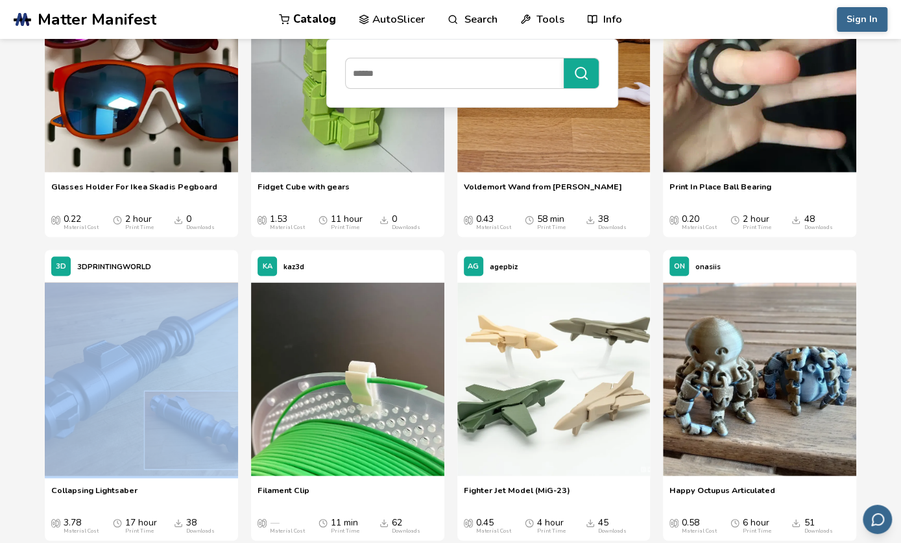
click at [482, 22] on link "Search" at bounding box center [471, 19] width 49 height 39
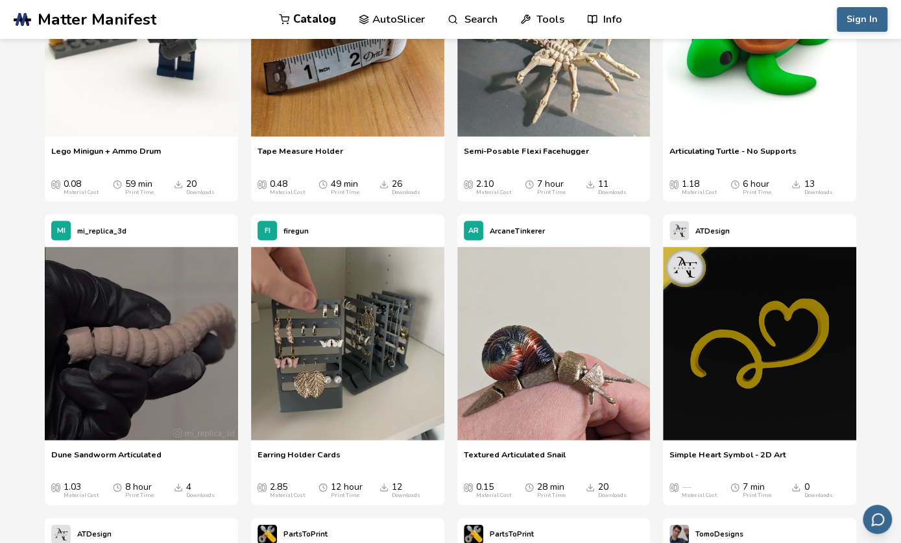
scroll to position [12051, 0]
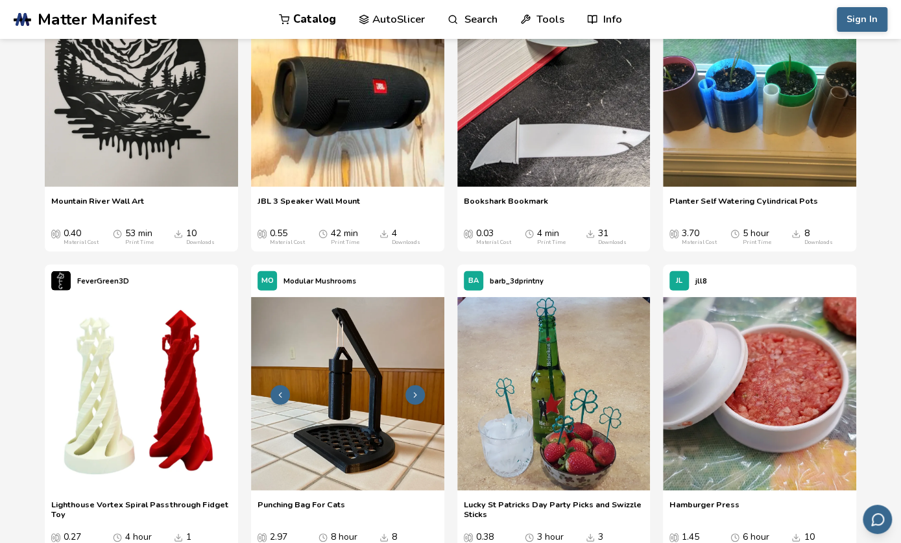
scroll to position [17952, 0]
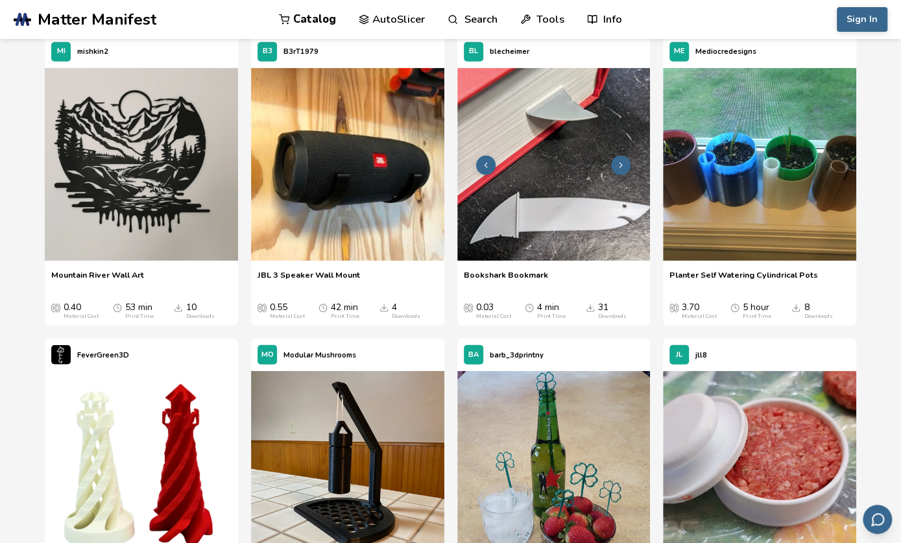
click at [512, 222] on img at bounding box center [553, 164] width 193 height 193
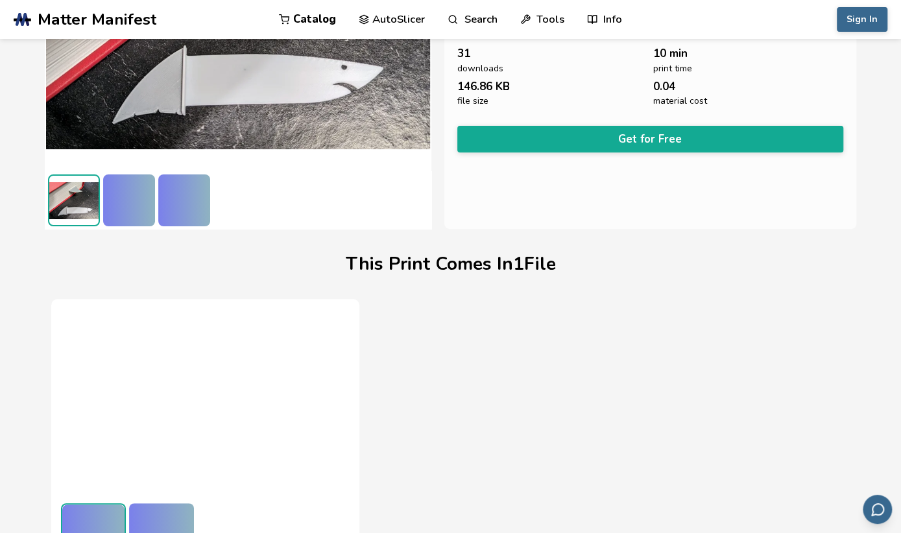
scroll to position [231, 0]
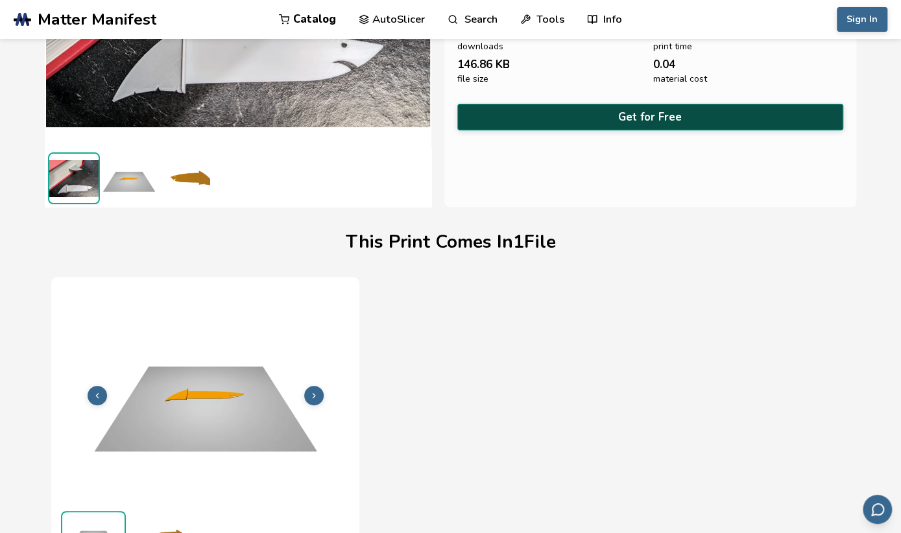
click at [582, 113] on button "Get for Free" at bounding box center [650, 117] width 386 height 27
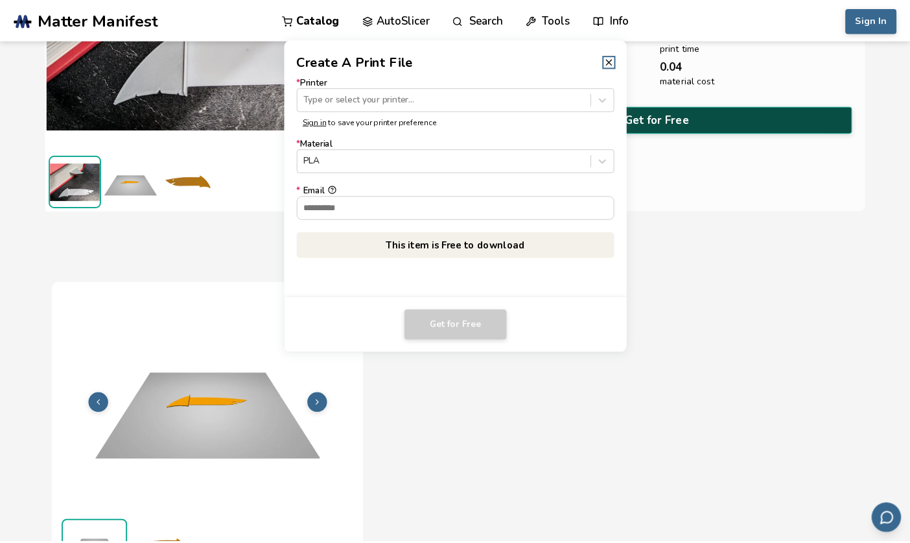
scroll to position [230, 0]
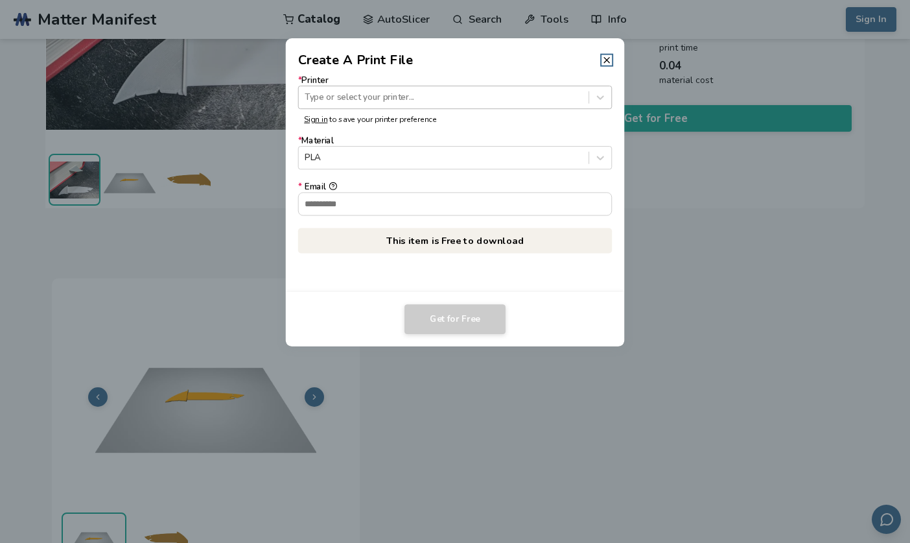
click at [456, 102] on div at bounding box center [444, 97] width 278 height 12
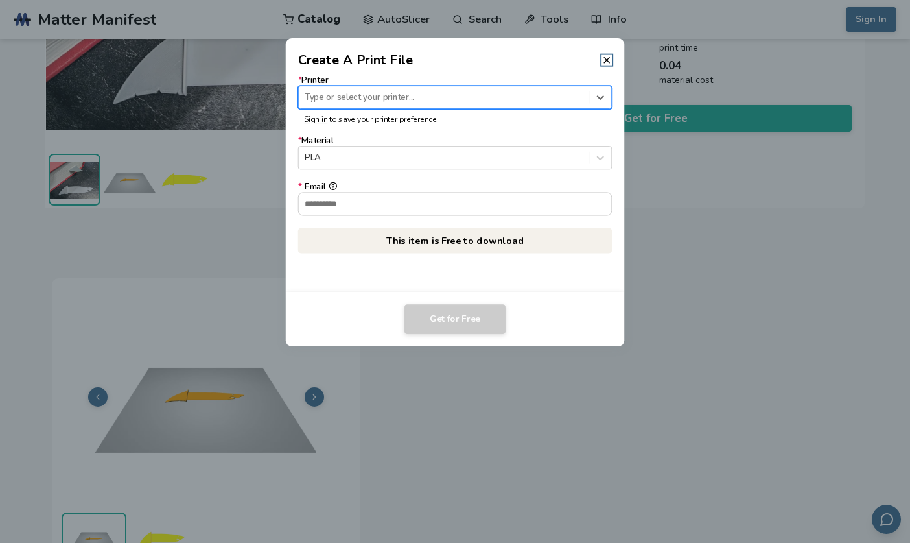
click at [456, 102] on div at bounding box center [444, 97] width 278 height 12
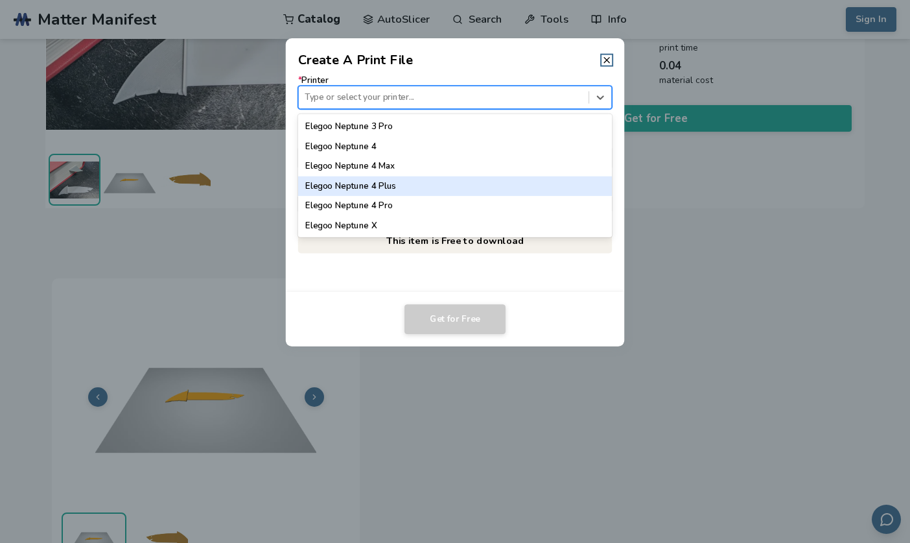
scroll to position [582, 0]
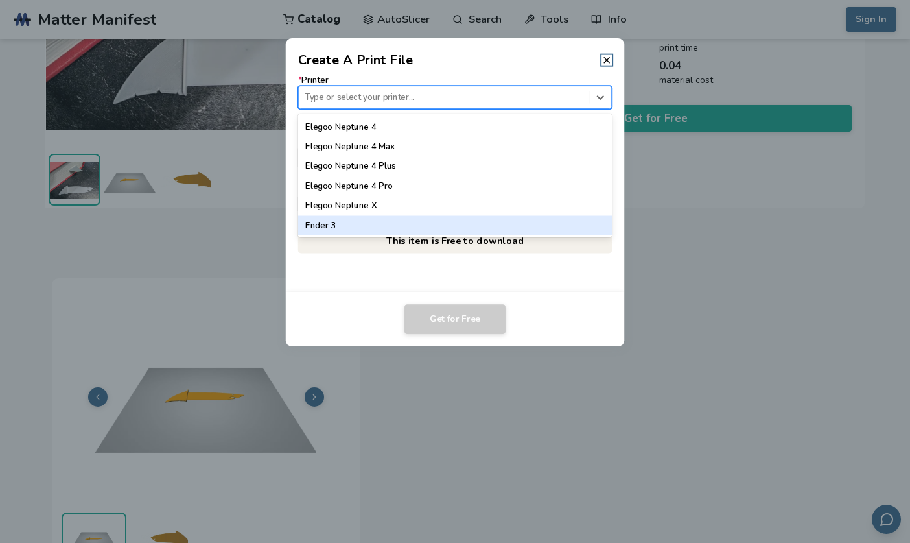
click at [372, 221] on div "Ender 3" at bounding box center [455, 225] width 314 height 19
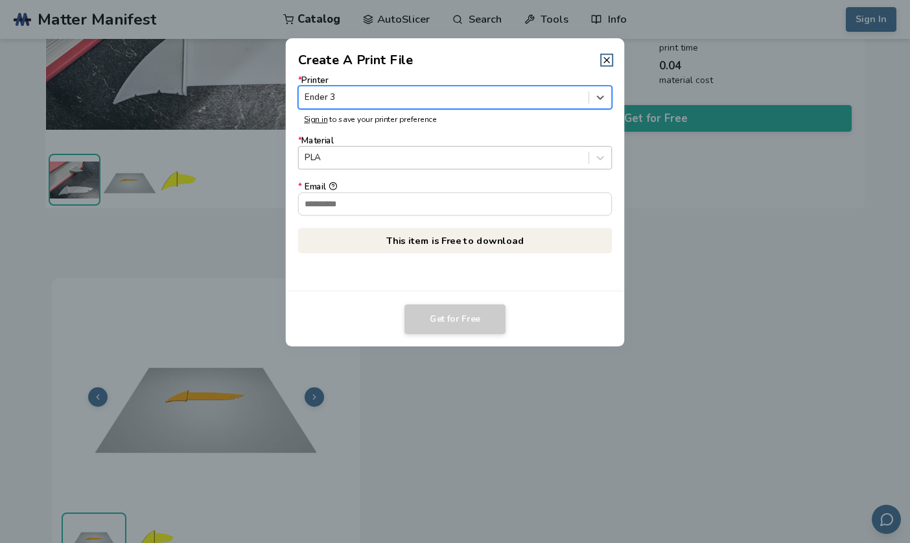
click at [360, 160] on div at bounding box center [444, 158] width 278 height 12
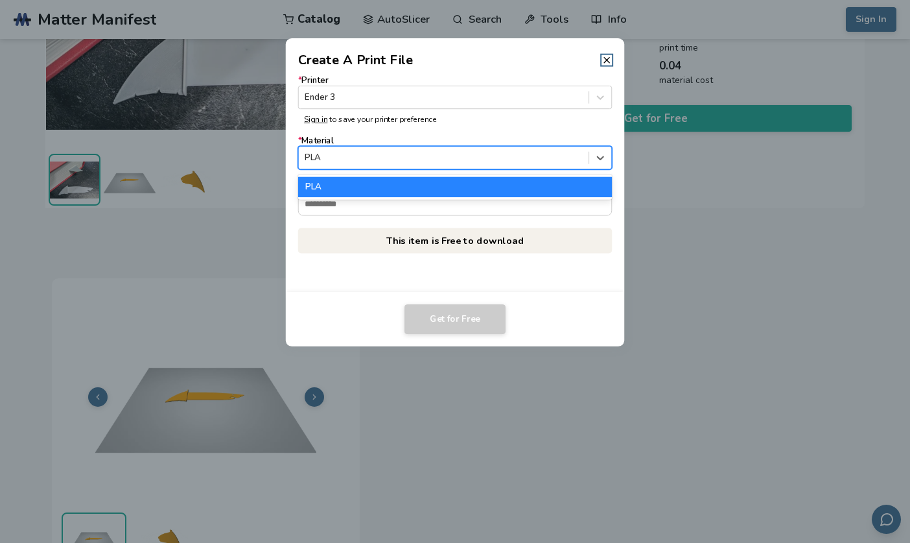
click at [370, 184] on div "PLA" at bounding box center [455, 186] width 314 height 19
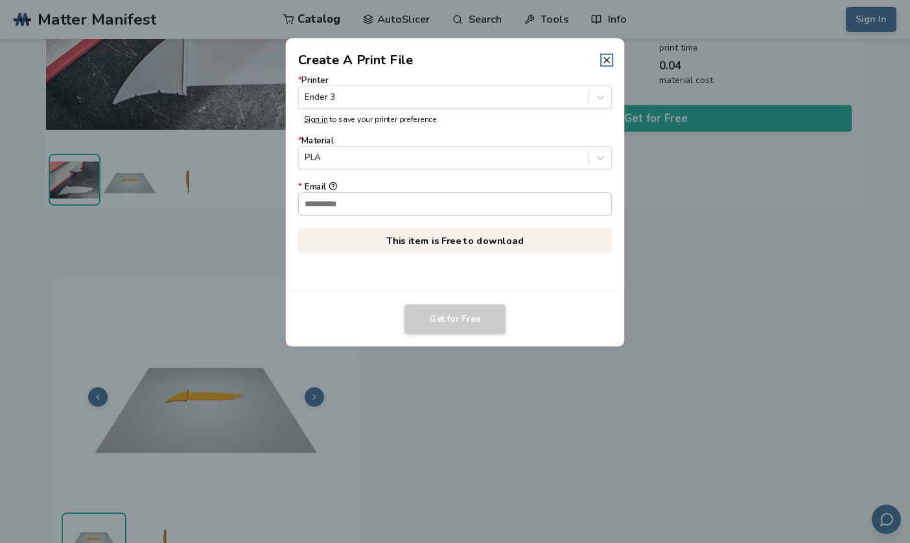
click at [407, 204] on input "* Email" at bounding box center [455, 204] width 313 height 22
click at [613, 234] on div "* Printer Ender 3 Sign in to save your printer preference * Material PLA * Emai…" at bounding box center [455, 180] width 339 height 222
click at [448, 215] on div "* Printer Ender 3 Sign in to save your printer preference * Material PLA * Emai…" at bounding box center [455, 164] width 314 height 177
click at [448, 208] on input "* Email" at bounding box center [455, 204] width 313 height 22
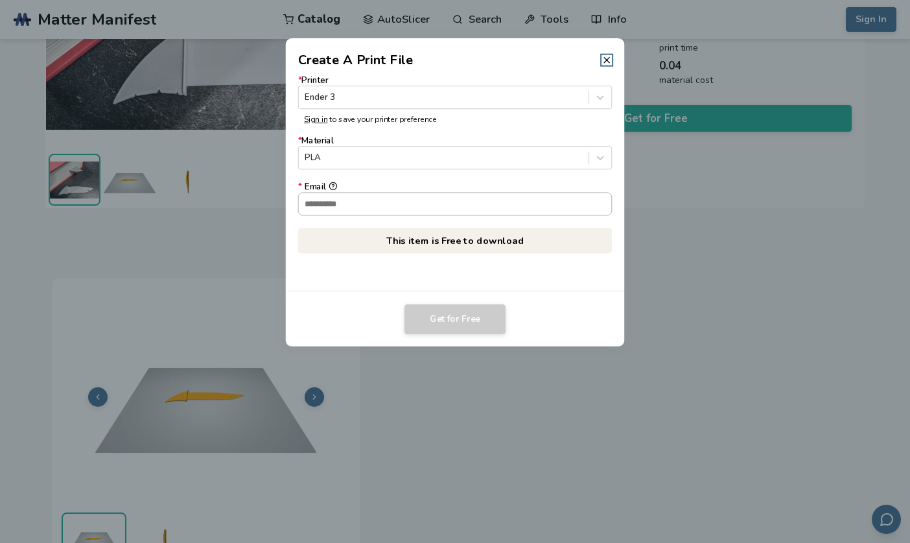
type input "**********"
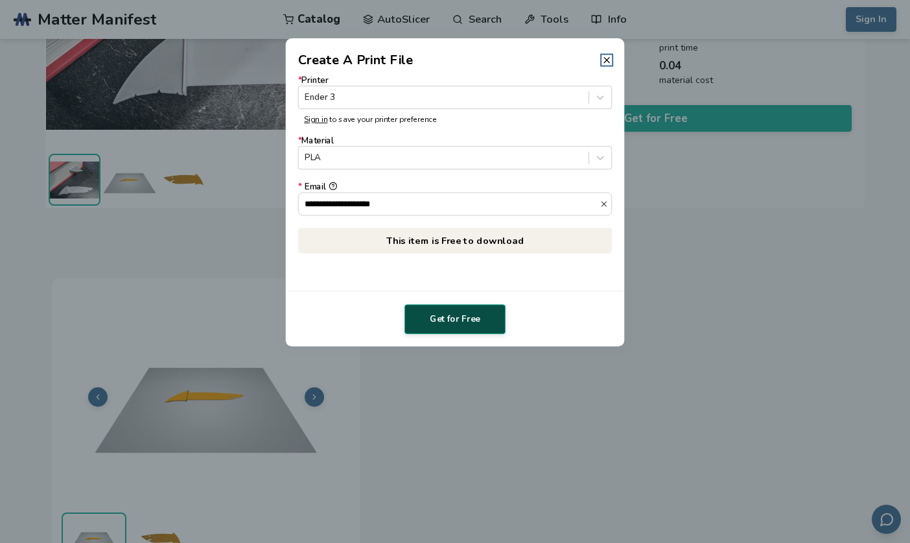
click at [468, 327] on button "Get for Free" at bounding box center [455, 319] width 101 height 30
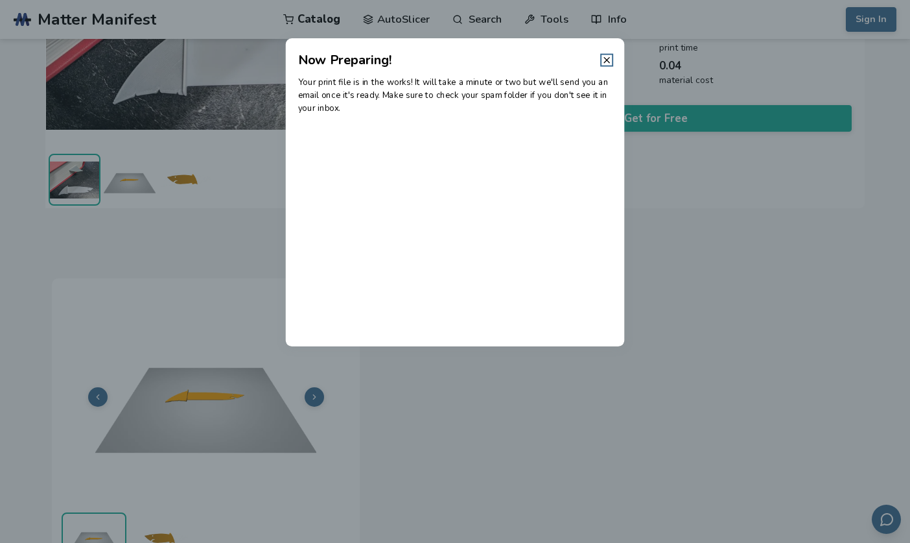
click at [549, 97] on p "Your print file is in the works! It will take a minute or two but we'll send yo…" at bounding box center [455, 95] width 314 height 39
click at [554, 128] on div "Your print file is in the works! It will take a minute or two but we'll send yo…" at bounding box center [455, 207] width 339 height 277
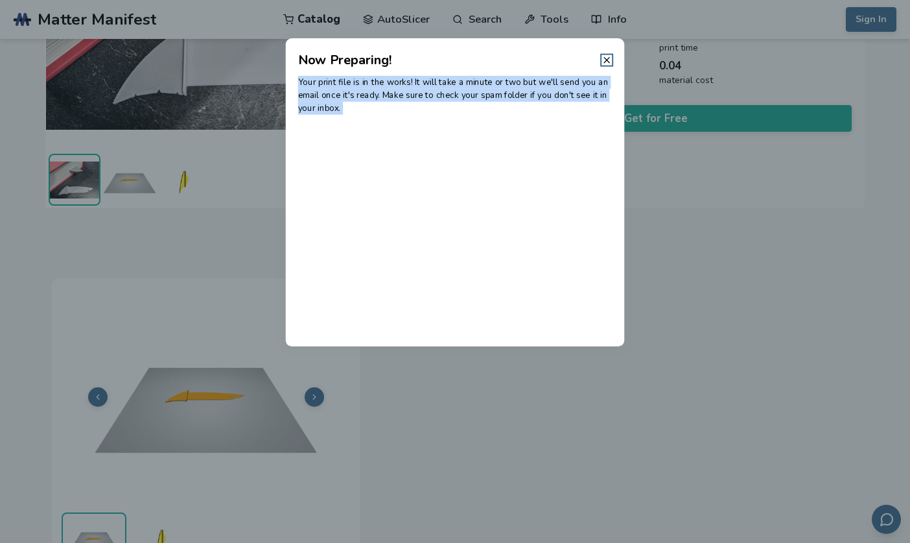
click at [554, 128] on div "Your print file is in the works! It will take a minute or two but we'll send yo…" at bounding box center [455, 207] width 339 height 277
click at [567, 134] on div "Your print file is in the works! It will take a minute or two but we'll send yo…" at bounding box center [455, 207] width 339 height 277
